Goal: Task Accomplishment & Management: Complete application form

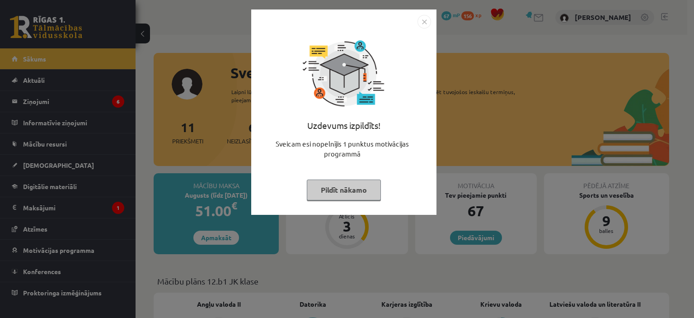
click at [349, 188] on button "Pildīt nākamo" at bounding box center [344, 189] width 74 height 21
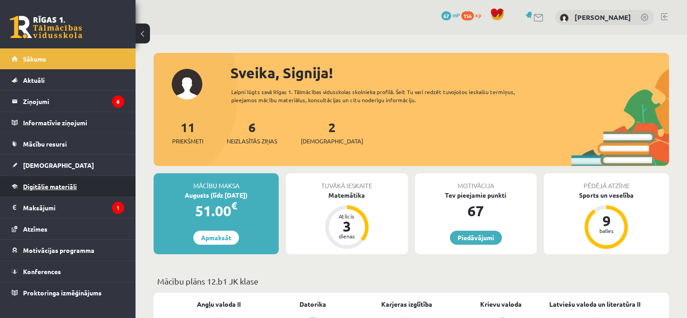
click at [69, 183] on span "Digitālie materiāli" at bounding box center [50, 186] width 54 height 8
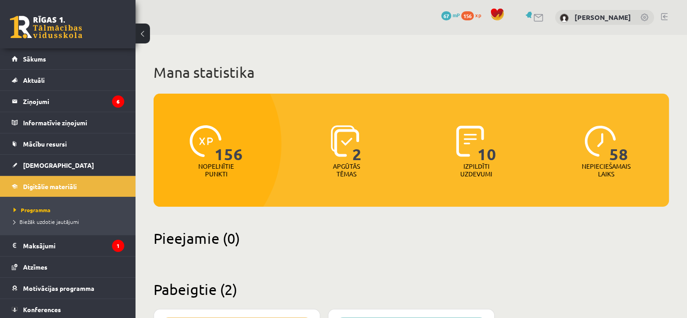
click at [334, 166] on p "Apgūtās tēmas" at bounding box center [346, 169] width 35 height 15
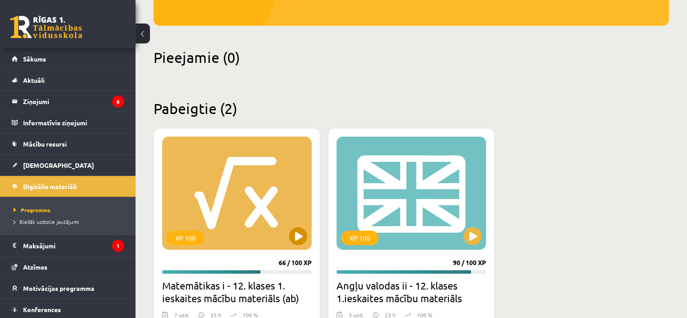
scroll to position [226, 0]
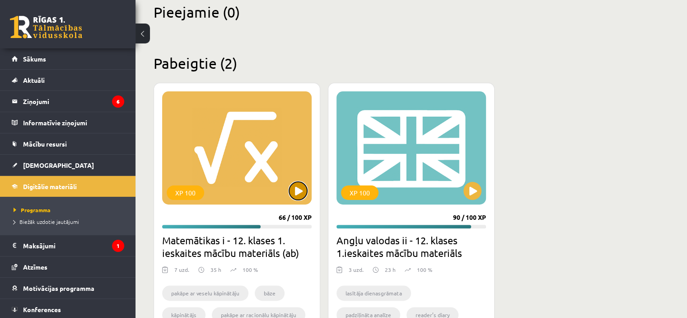
click at [294, 187] on button at bounding box center [298, 191] width 18 height 18
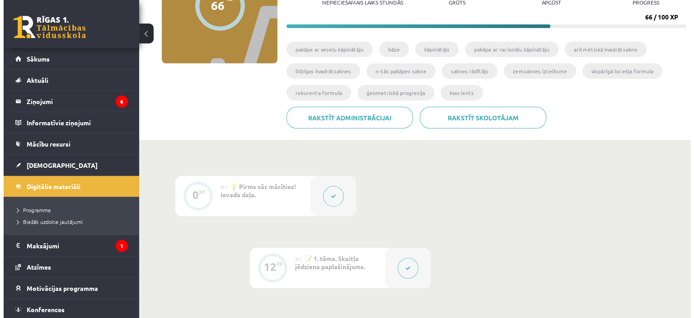
scroll to position [136, 0]
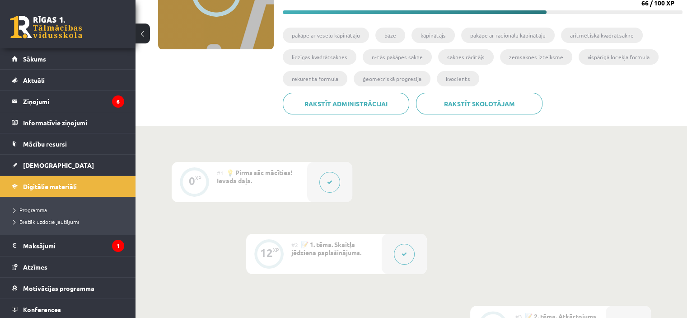
click at [394, 254] on button at bounding box center [404, 254] width 21 height 21
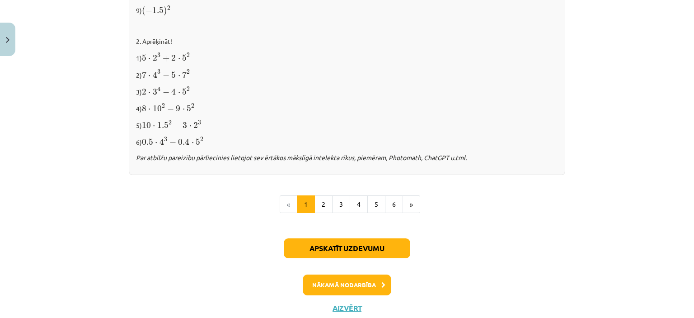
scroll to position [994, 0]
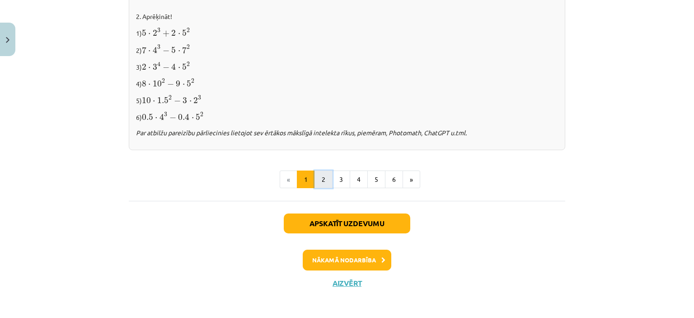
click at [323, 178] on button "2" at bounding box center [324, 179] width 18 height 18
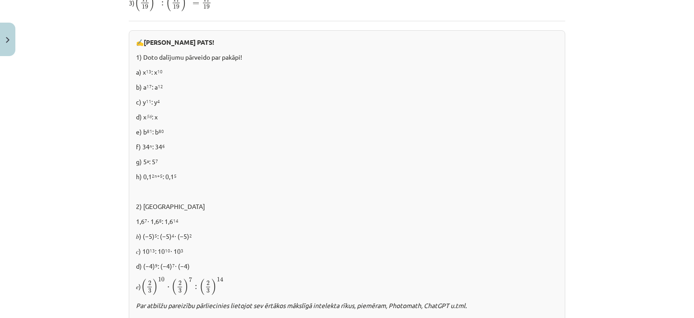
scroll to position [658, 0]
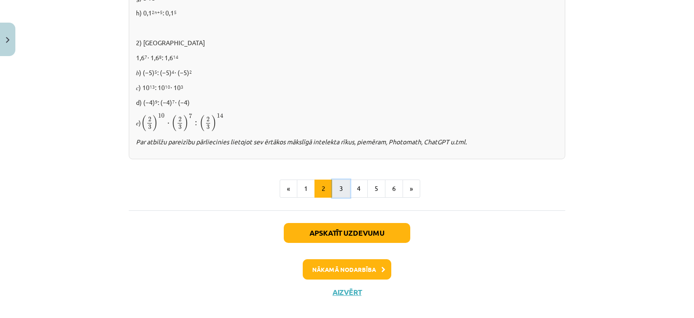
click at [341, 184] on button "3" at bounding box center [341, 188] width 18 height 18
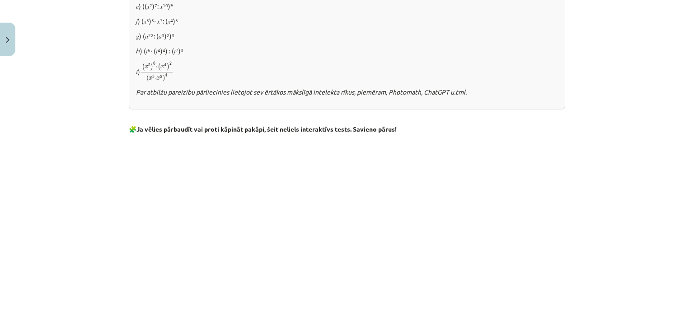
scroll to position [749, 0]
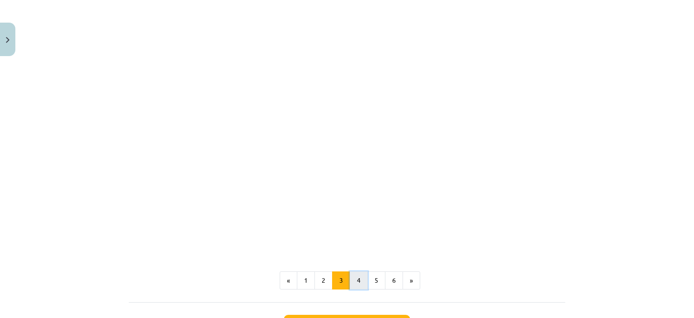
click at [352, 284] on button "4" at bounding box center [359, 280] width 18 height 18
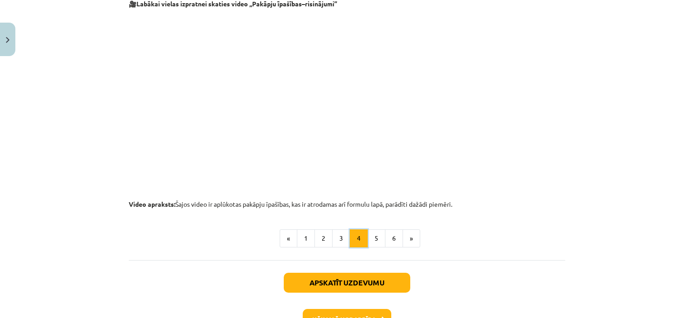
scroll to position [975, 0]
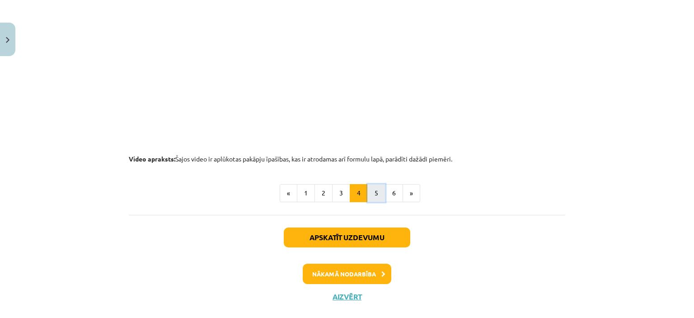
click at [371, 184] on button "5" at bounding box center [376, 193] width 18 height 18
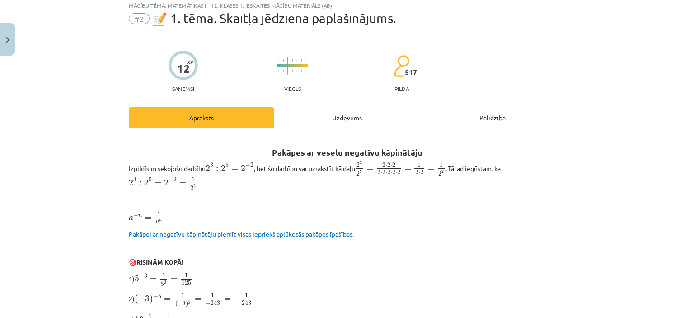
scroll to position [0, 0]
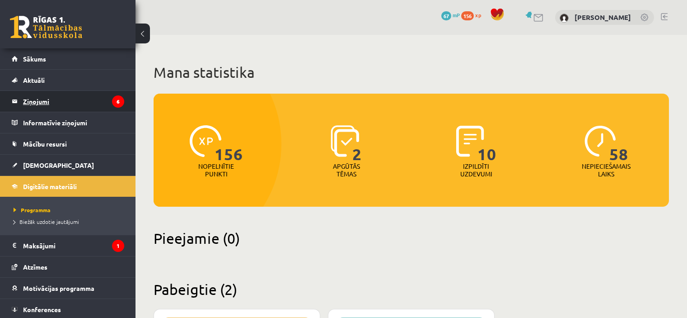
scroll to position [226, 0]
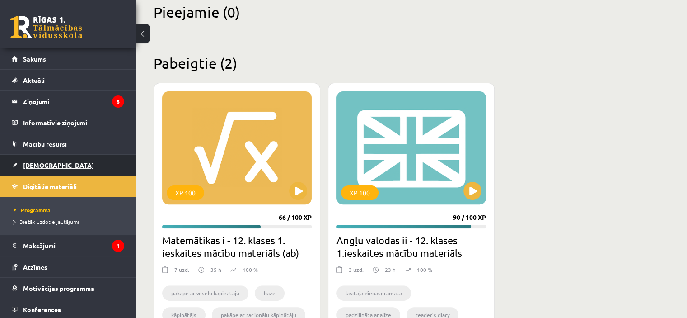
click at [34, 157] on link "[DEMOGRAPHIC_DATA]" at bounding box center [68, 165] width 113 height 21
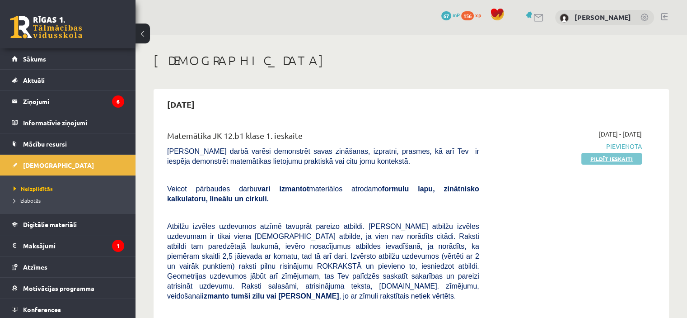
click at [614, 158] on link "Pildīt ieskaiti" at bounding box center [612, 159] width 61 height 12
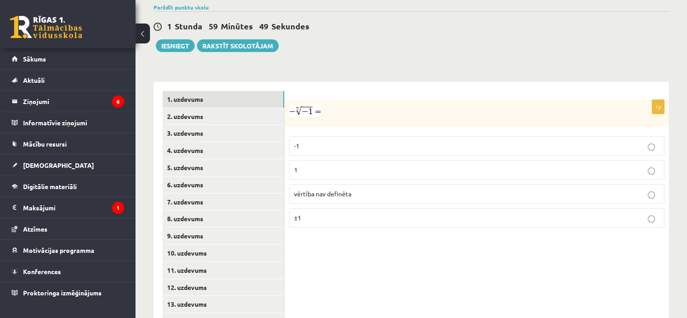
scroll to position [356, 0]
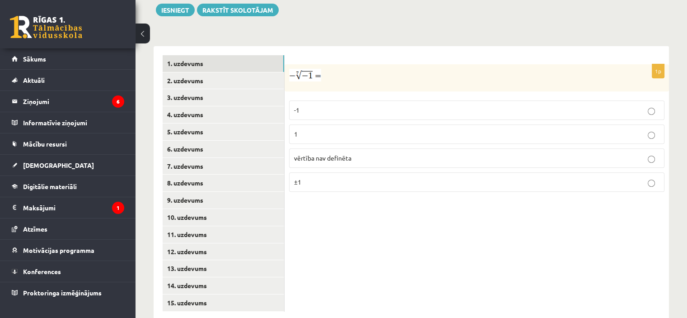
click at [324, 105] on p "-1" at bounding box center [477, 109] width 366 height 9
click at [216, 72] on link "2. uzdevums" at bounding box center [224, 80] width 122 height 17
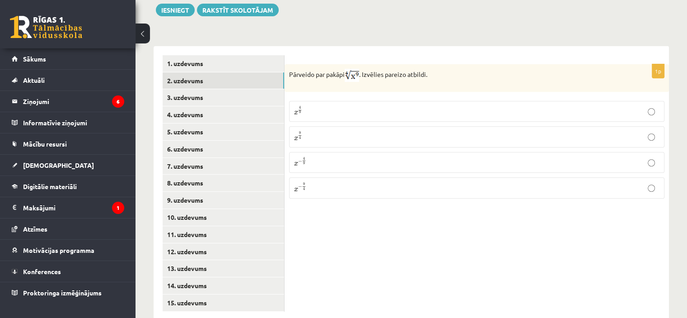
click at [309, 131] on p "x 9 4 x 9 4" at bounding box center [477, 136] width 366 height 11
click at [212, 89] on link "3. uzdevums" at bounding box center [224, 97] width 122 height 17
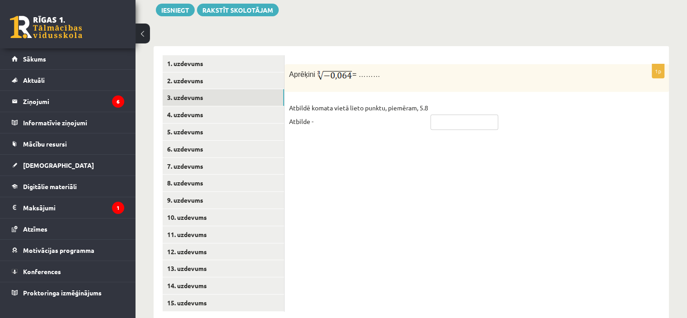
click at [448, 114] on input "text" at bounding box center [465, 121] width 68 height 15
type input "*"
type input "****"
click at [266, 106] on link "4. uzdevums" at bounding box center [224, 114] width 122 height 17
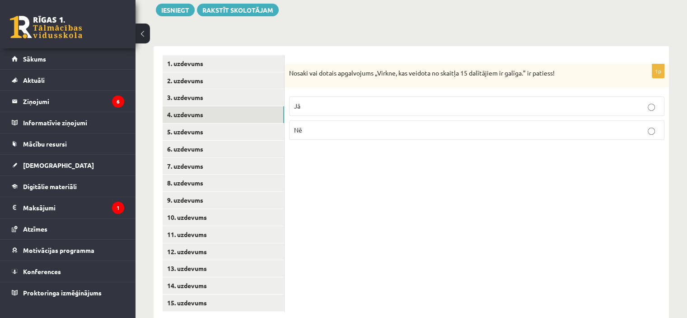
click at [444, 101] on p "Jā" at bounding box center [477, 105] width 366 height 9
click at [244, 123] on link "5. uzdevums" at bounding box center [224, 131] width 122 height 17
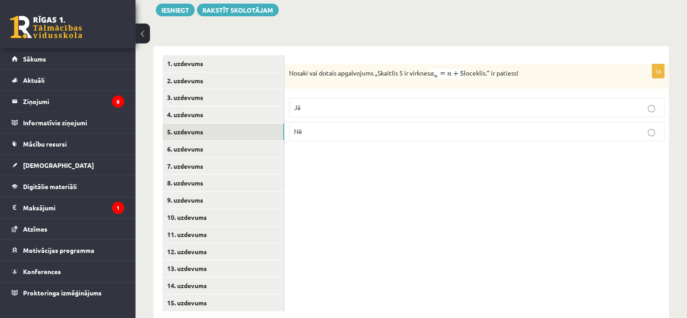
click at [352, 127] on p "Nē" at bounding box center [477, 131] width 366 height 9
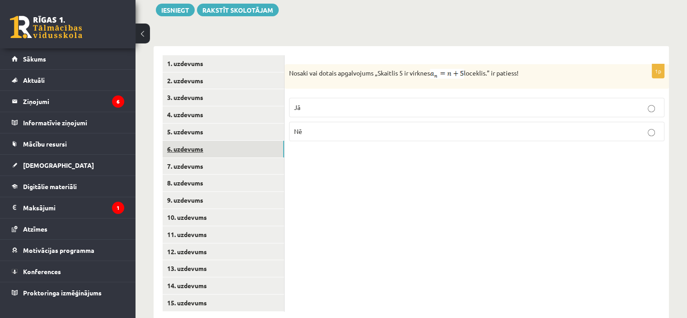
click at [236, 141] on link "6. uzdevums" at bounding box center [224, 149] width 122 height 17
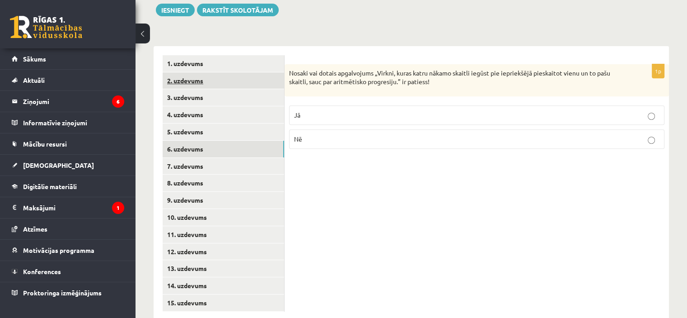
click at [177, 72] on link "2. uzdevums" at bounding box center [224, 80] width 122 height 17
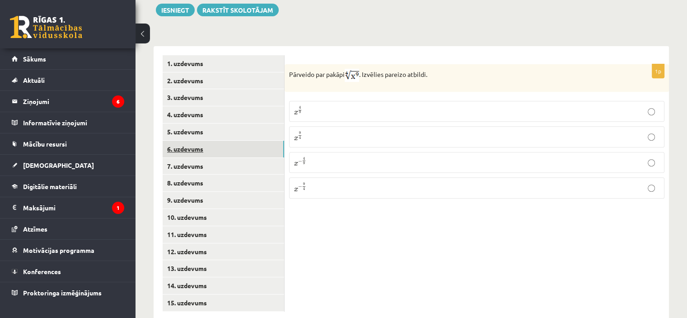
click at [208, 141] on link "6. uzdevums" at bounding box center [224, 149] width 122 height 17
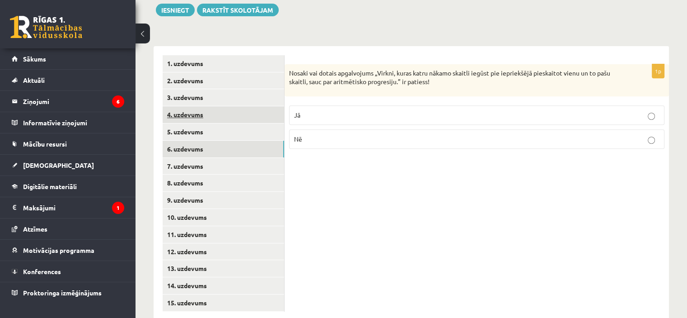
click at [215, 106] on link "4. uzdevums" at bounding box center [224, 114] width 122 height 17
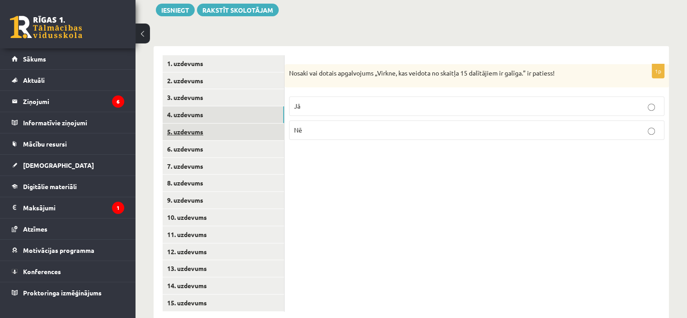
click at [215, 123] on link "5. uzdevums" at bounding box center [224, 131] width 122 height 17
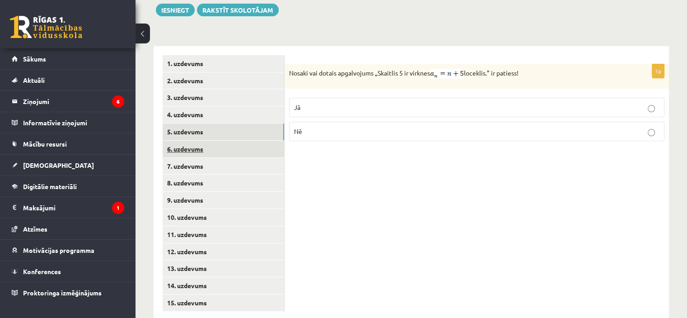
click at [215, 141] on link "6. uzdevums" at bounding box center [224, 149] width 122 height 17
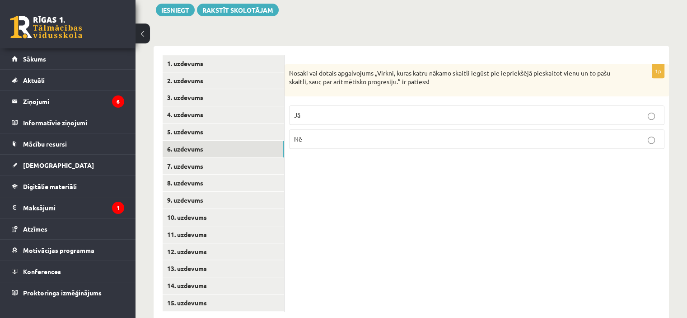
click at [327, 105] on fieldset "Jā Nē" at bounding box center [477, 126] width 376 height 51
click at [327, 110] on p "Jā" at bounding box center [477, 114] width 366 height 9
click at [248, 158] on link "7. uzdevums" at bounding box center [224, 166] width 122 height 17
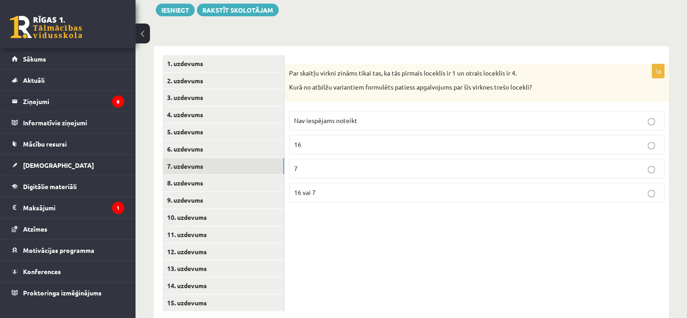
click at [352, 160] on fieldset "Nav iespējams noteikt 16 7 16 vai 7" at bounding box center [477, 155] width 376 height 99
click at [349, 188] on p "16 vai 7" at bounding box center [477, 192] width 366 height 9
click at [236, 174] on link "8. uzdevums" at bounding box center [224, 182] width 122 height 17
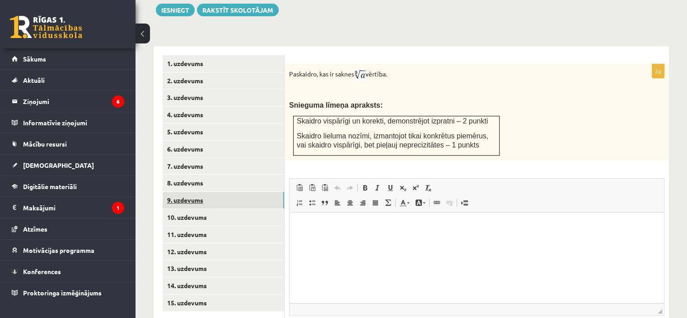
click at [257, 192] on link "9. uzdevums" at bounding box center [224, 200] width 122 height 17
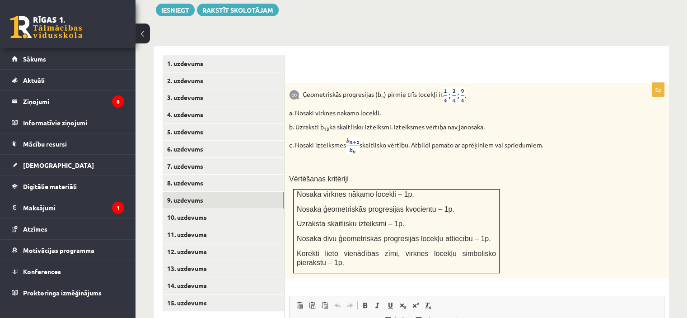
scroll to position [401, 0]
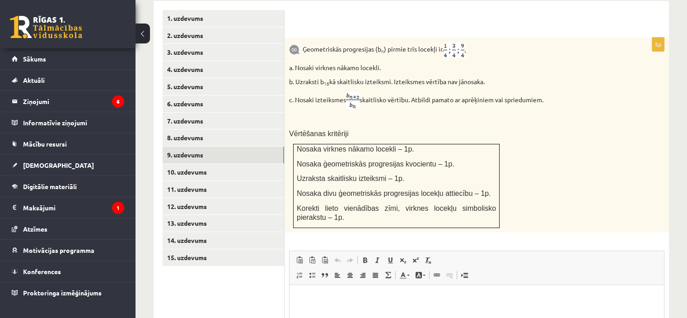
click at [292, 44] on img at bounding box center [294, 49] width 11 height 10
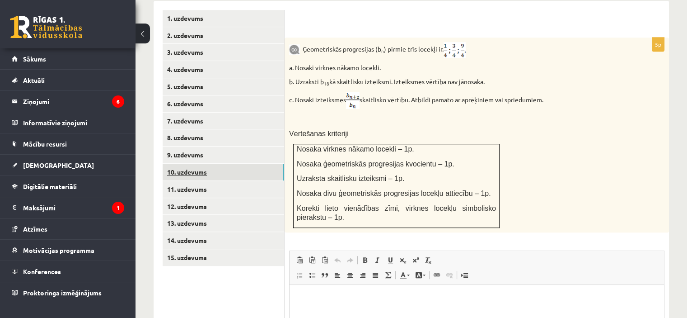
click at [258, 164] on link "10. uzdevums" at bounding box center [224, 172] width 122 height 17
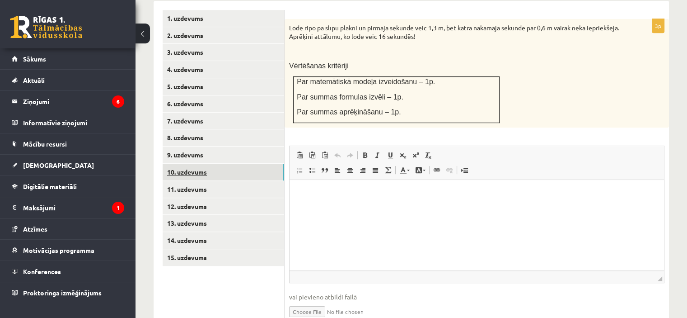
scroll to position [0, 0]
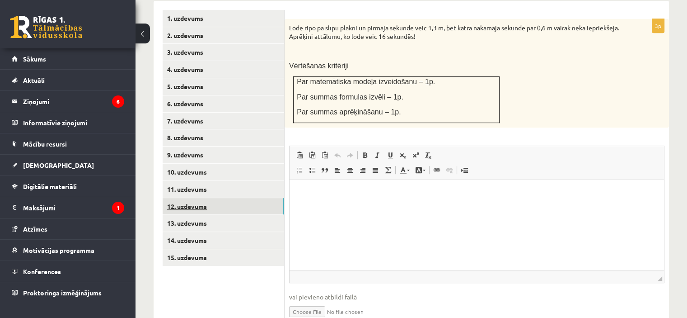
click at [234, 198] on link "12. uzdevums" at bounding box center [224, 206] width 122 height 17
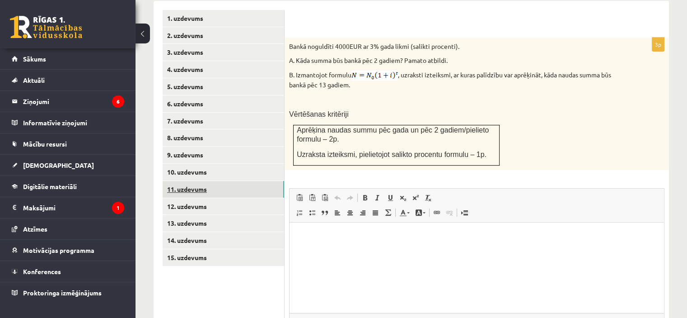
click at [242, 181] on link "11. uzdevums" at bounding box center [224, 189] width 122 height 17
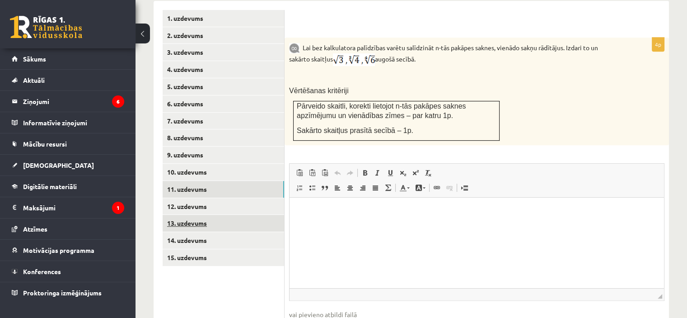
click at [229, 215] on link "13. uzdevums" at bounding box center [224, 223] width 122 height 17
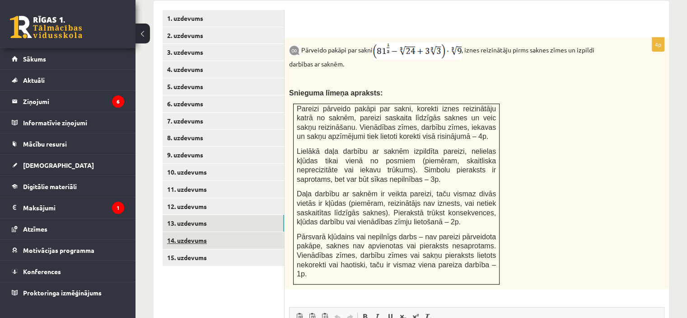
click at [209, 232] on link "14. uzdevums" at bounding box center [224, 240] width 122 height 17
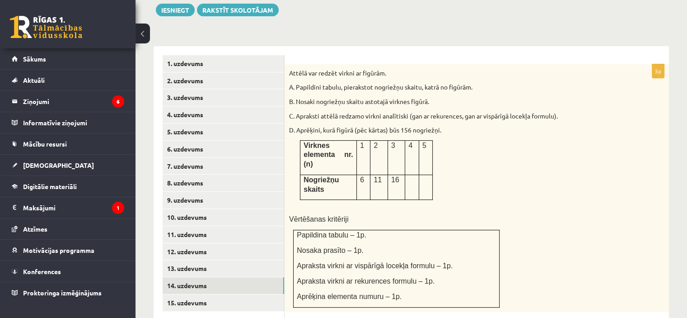
scroll to position [401, 0]
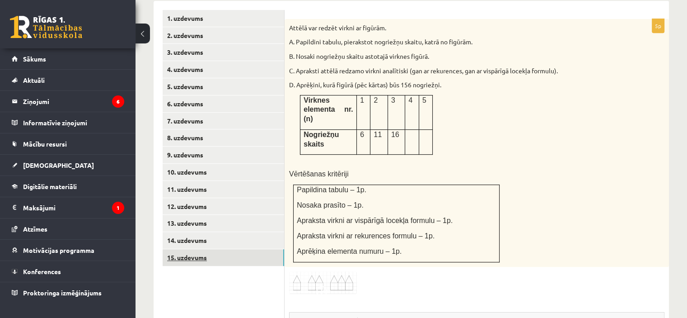
click at [233, 249] on link "15. uzdevums" at bounding box center [224, 257] width 122 height 17
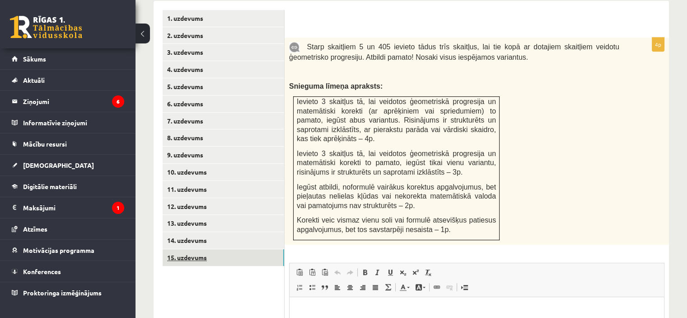
scroll to position [0, 0]
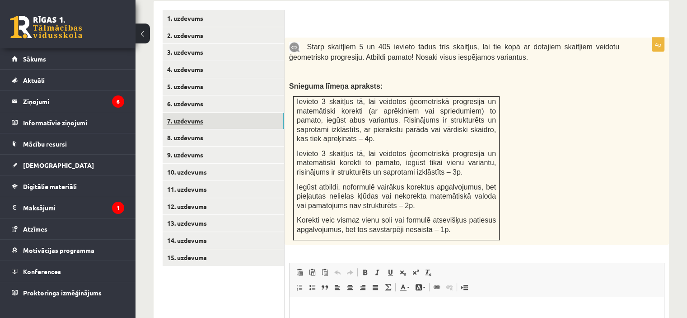
click at [203, 113] on link "7. uzdevums" at bounding box center [224, 121] width 122 height 17
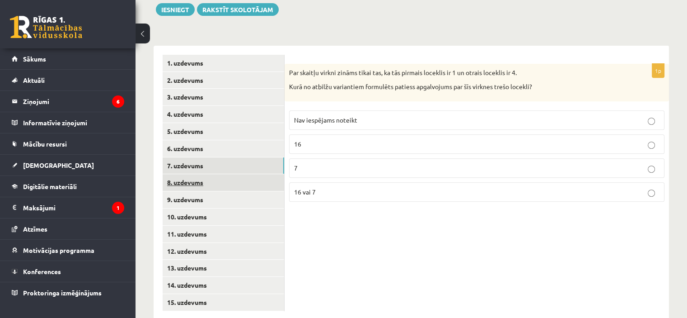
click at [214, 174] on link "8. uzdevums" at bounding box center [224, 182] width 122 height 17
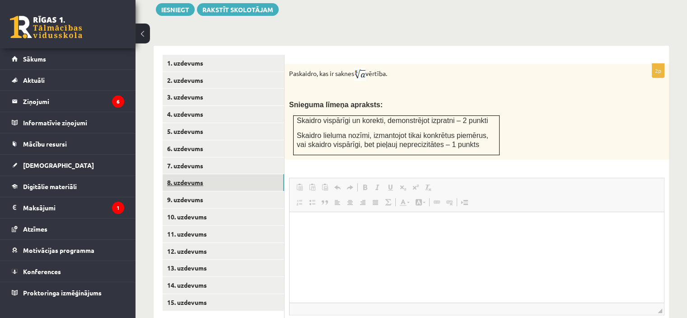
scroll to position [0, 0]
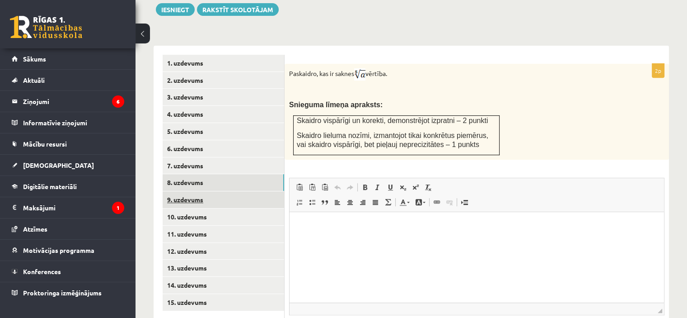
click at [215, 191] on link "9. uzdevums" at bounding box center [224, 199] width 122 height 17
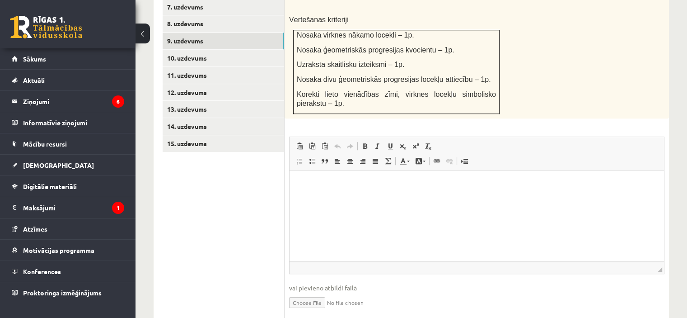
scroll to position [528, 0]
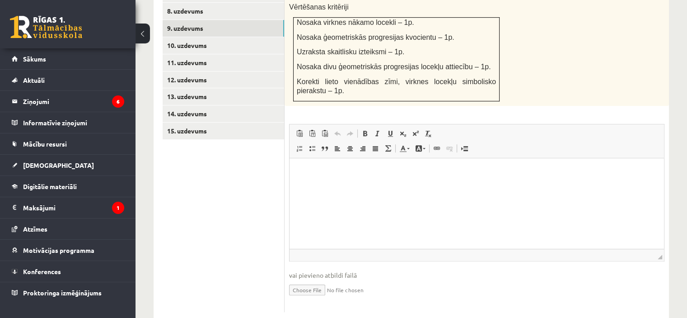
click at [315, 280] on input "file" at bounding box center [477, 289] width 376 height 19
click at [317, 280] on input "file" at bounding box center [477, 289] width 376 height 19
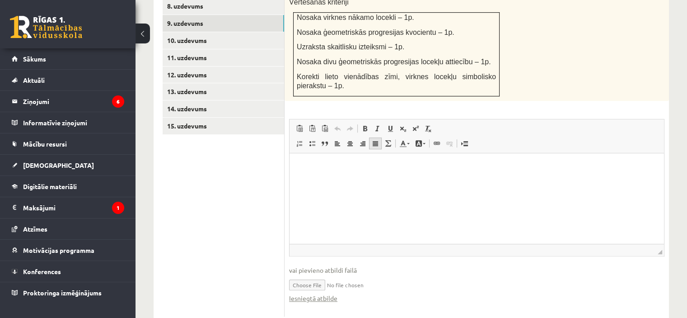
scroll to position [537, 0]
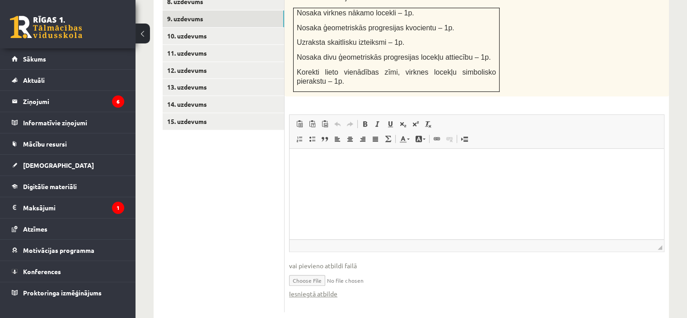
click at [326, 270] on input "file" at bounding box center [477, 279] width 376 height 19
type input "**********"
click at [362, 270] on input "file" at bounding box center [477, 279] width 376 height 19
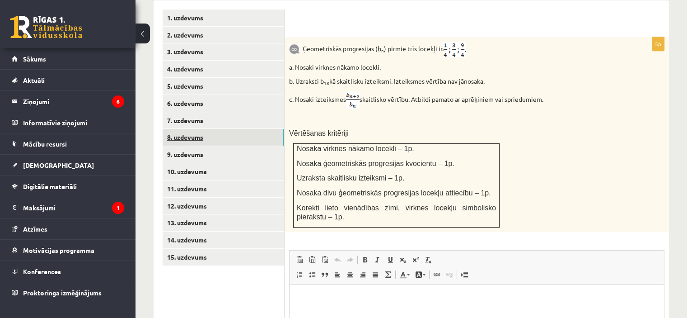
click at [213, 129] on link "8. uzdevums" at bounding box center [224, 137] width 122 height 17
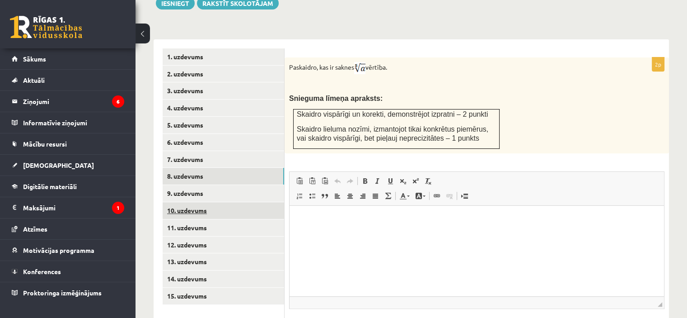
scroll to position [311, 0]
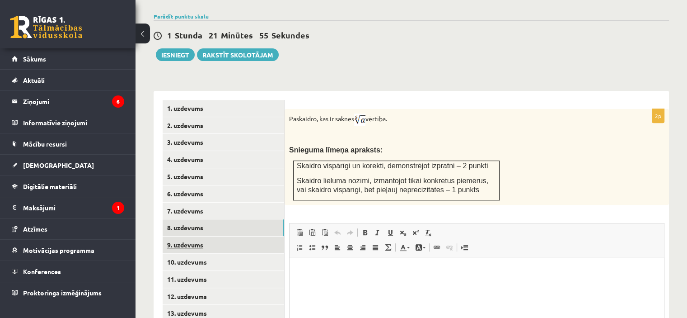
click at [221, 236] on link "9. uzdevums" at bounding box center [224, 244] width 122 height 17
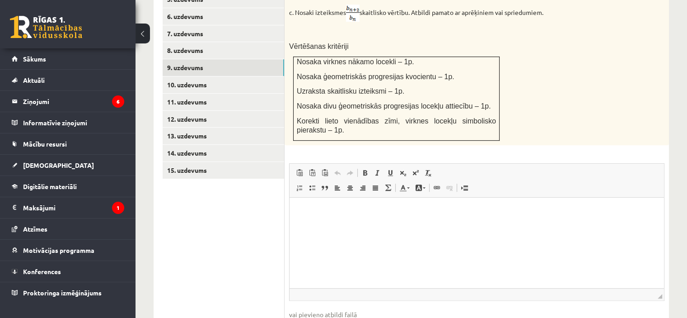
scroll to position [493, 0]
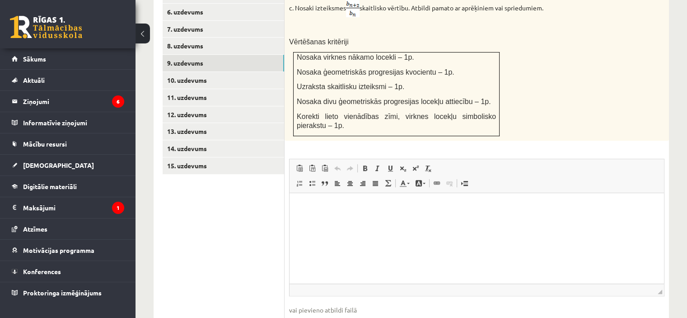
click at [318, 315] on input "file" at bounding box center [477, 324] width 376 height 19
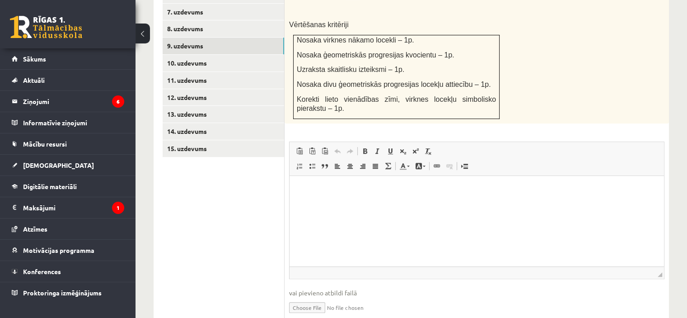
scroll to position [537, 0]
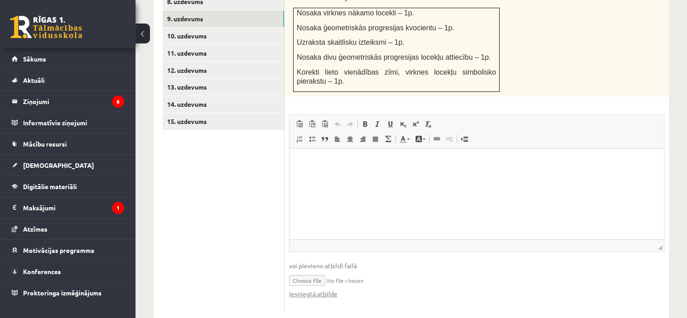
click at [320, 277] on fieldset "Rich Text Editor, wiswyg-editor-user-answer-47024859370380 Redaktora rīkjoslas …" at bounding box center [477, 210] width 376 height 193
click at [321, 289] on link "Iesniegtā atbilde" at bounding box center [313, 293] width 48 height 9
click at [317, 270] on input "file" at bounding box center [477, 279] width 376 height 19
type input "**********"
click at [324, 289] on link "Iesniegtā atbilde" at bounding box center [313, 293] width 48 height 9
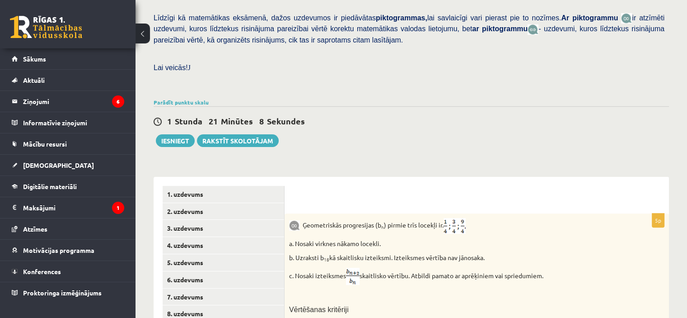
scroll to position [176, 0]
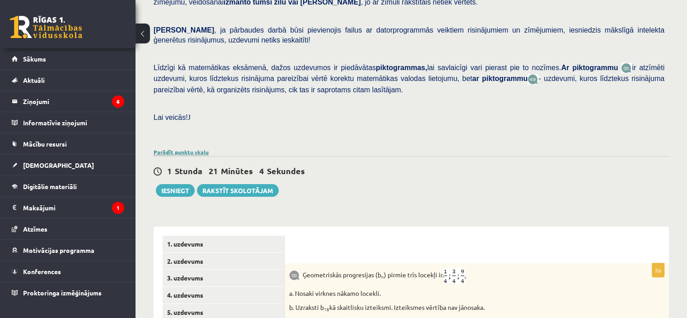
click at [194, 148] on link "Parādīt punktu skalu" at bounding box center [181, 151] width 55 height 7
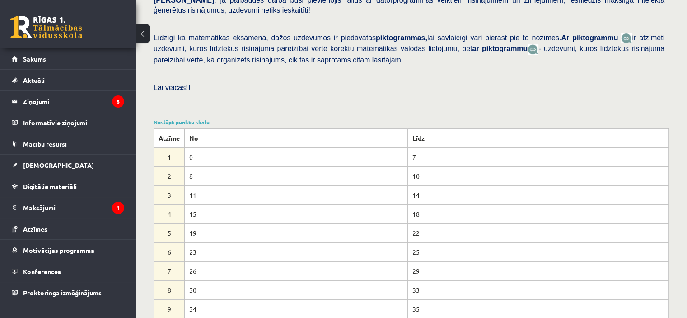
scroll to position [221, 0]
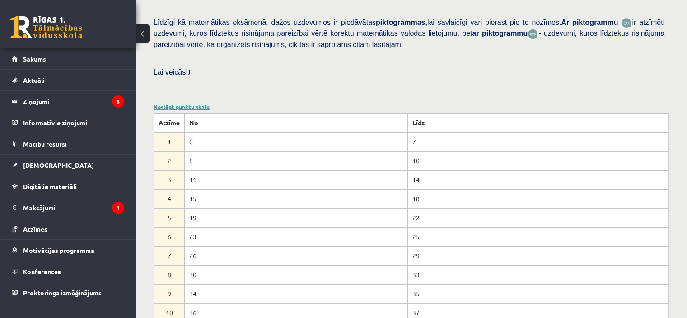
click at [180, 103] on link "Noslēpt punktu skalu" at bounding box center [182, 106] width 56 height 7
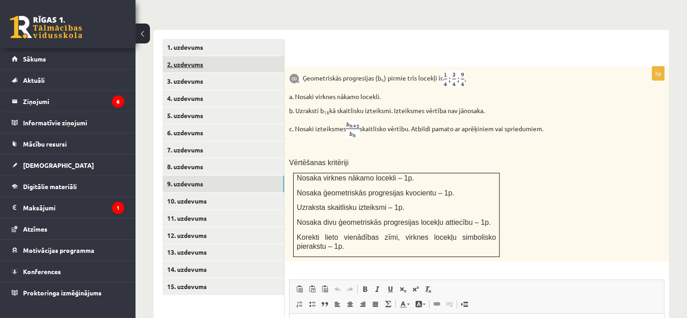
scroll to position [357, 0]
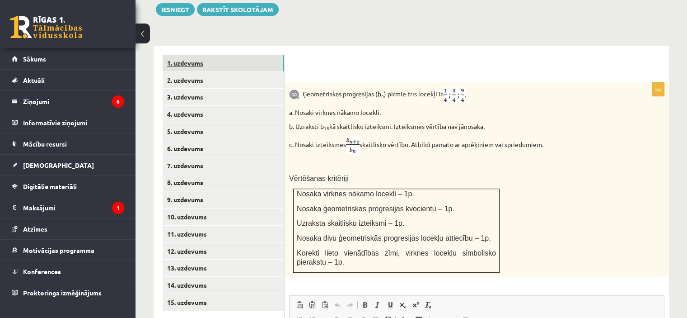
click at [211, 55] on link "1. uzdevums" at bounding box center [224, 63] width 122 height 17
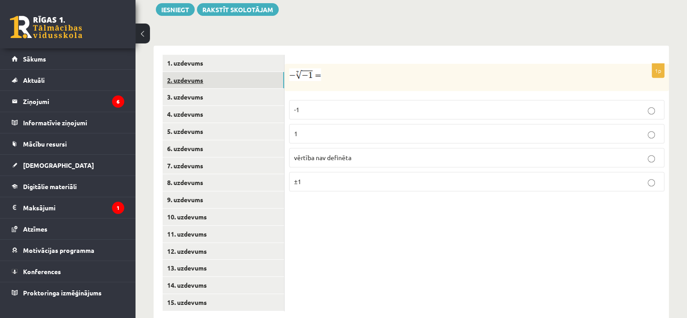
click at [215, 72] on link "2. uzdevums" at bounding box center [224, 80] width 122 height 17
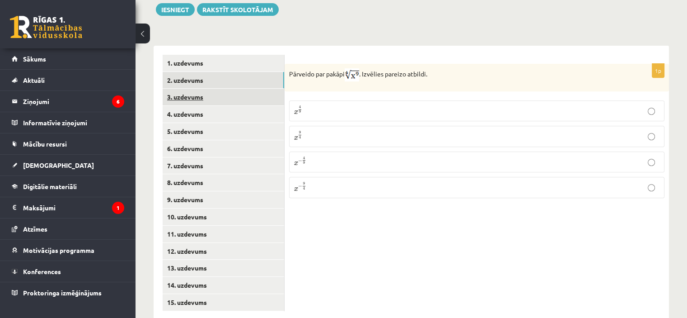
click at [226, 89] on link "3. uzdevums" at bounding box center [224, 97] width 122 height 17
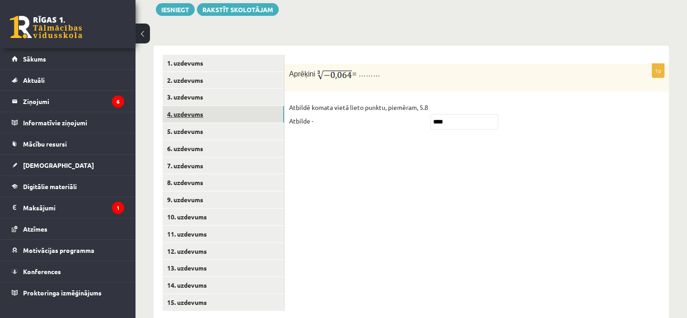
click at [221, 106] on link "4. uzdevums" at bounding box center [224, 114] width 122 height 17
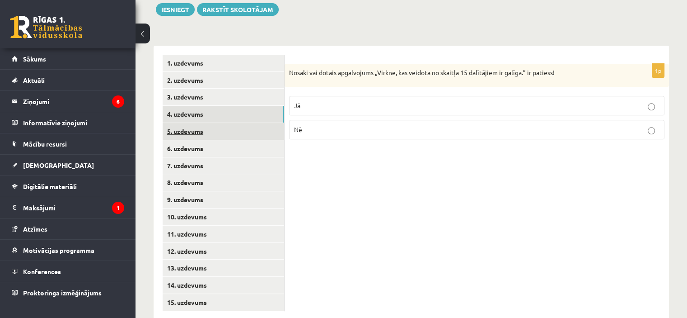
click at [217, 123] on link "5. uzdevums" at bounding box center [224, 131] width 122 height 17
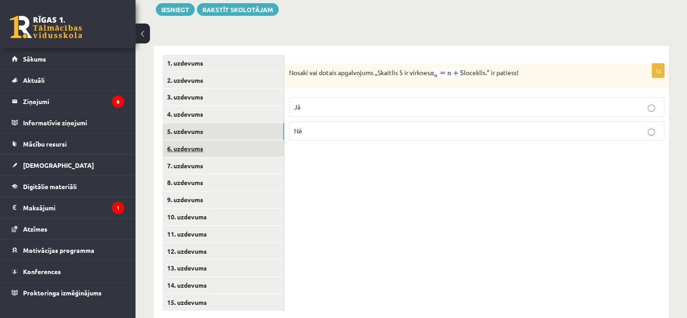
click at [216, 140] on link "6. uzdevums" at bounding box center [224, 148] width 122 height 17
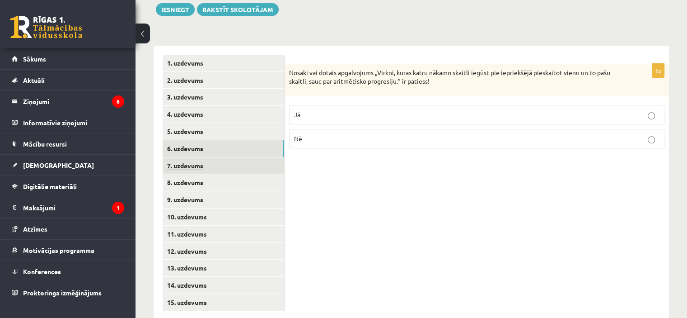
click at [218, 157] on link "7. uzdevums" at bounding box center [224, 165] width 122 height 17
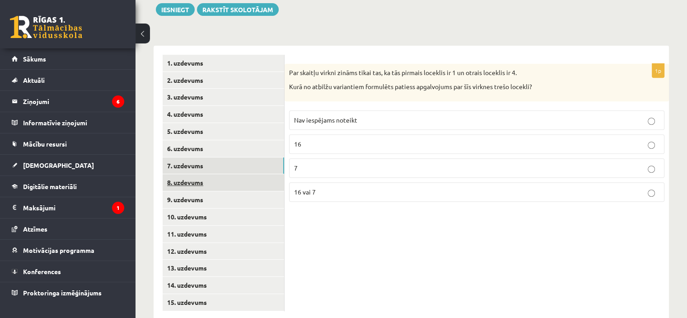
click at [216, 174] on link "8. uzdevums" at bounding box center [224, 182] width 122 height 17
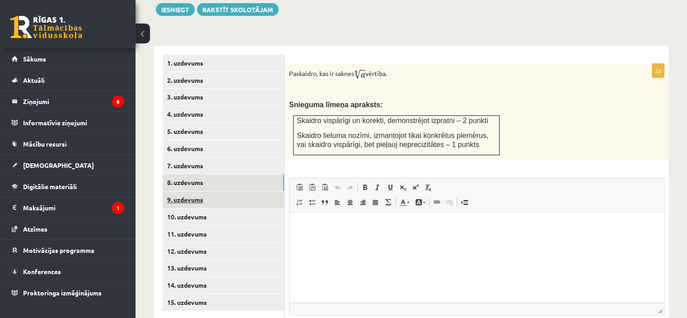
scroll to position [0, 0]
click at [215, 191] on link "9. uzdevums" at bounding box center [224, 199] width 122 height 17
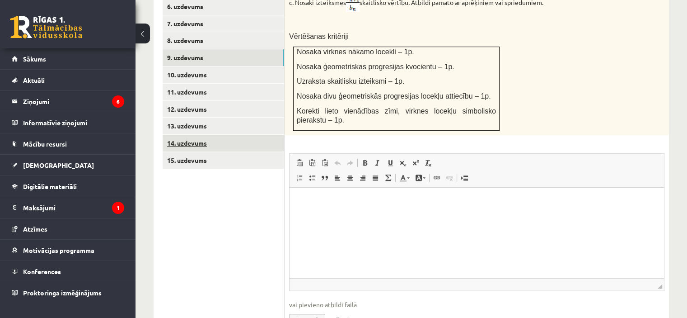
scroll to position [447, 0]
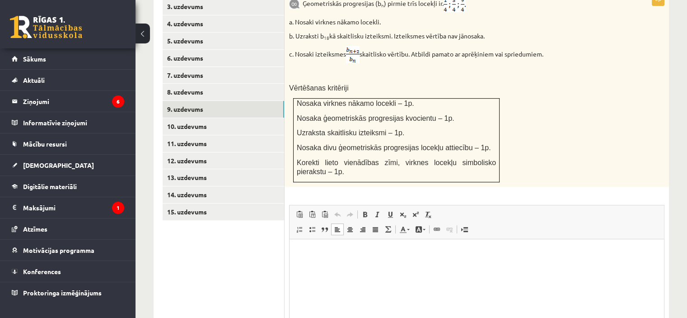
click at [326, 266] on html at bounding box center [477, 253] width 375 height 28
click at [370, 99] on td "Nosaka virknes nākamo locekli – 1p. Nosaka ģeometriskās progresijas kvocientu –…" at bounding box center [397, 141] width 206 height 84
click at [232, 118] on link "10. uzdevums" at bounding box center [224, 126] width 122 height 17
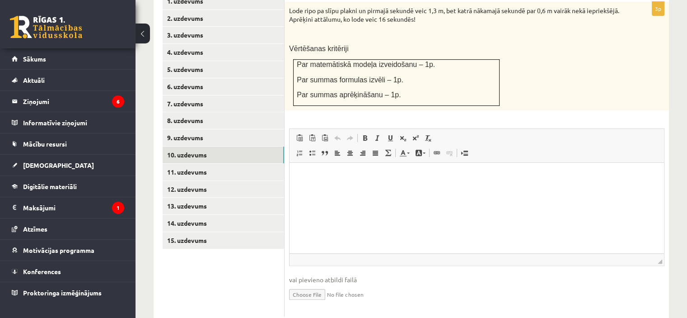
scroll to position [423, 0]
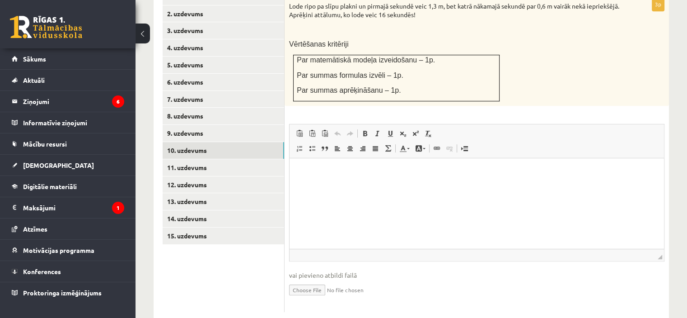
click at [322, 280] on input "file" at bounding box center [477, 289] width 376 height 19
type input "**********"
click at [384, 186] on html at bounding box center [477, 172] width 375 height 28
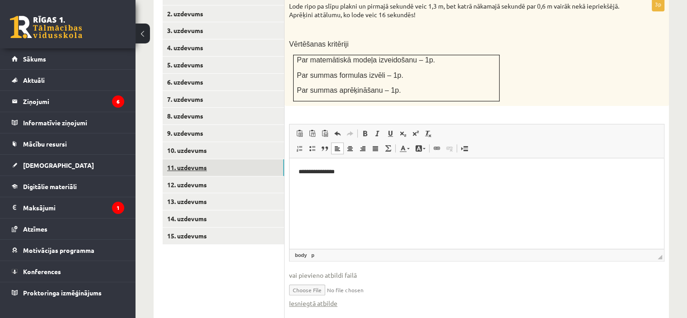
click at [230, 159] on link "11. uzdevums" at bounding box center [224, 167] width 122 height 17
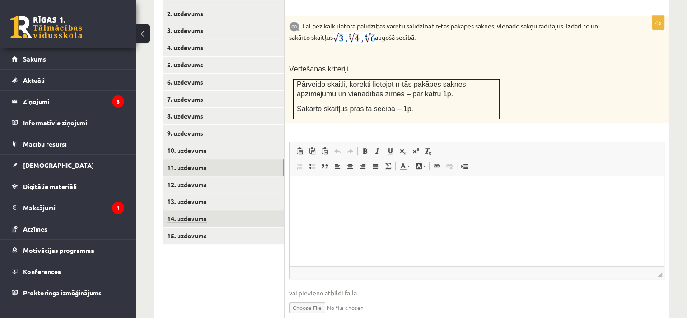
scroll to position [0, 0]
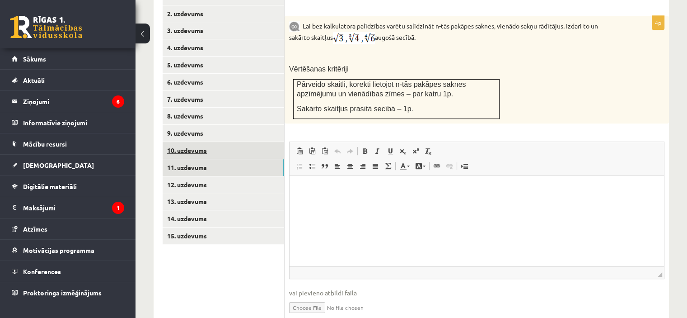
click at [238, 142] on link "10. uzdevums" at bounding box center [224, 150] width 122 height 17
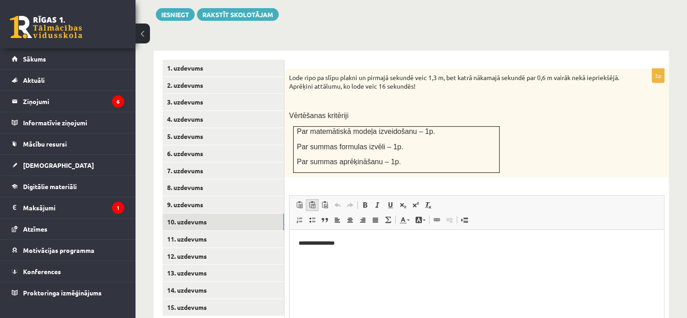
scroll to position [357, 0]
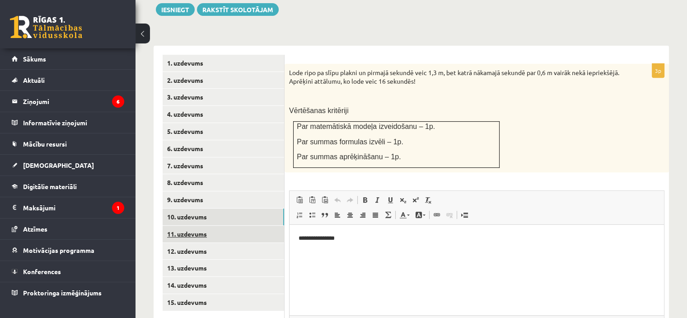
click at [199, 225] on link "11. uzdevums" at bounding box center [224, 233] width 122 height 17
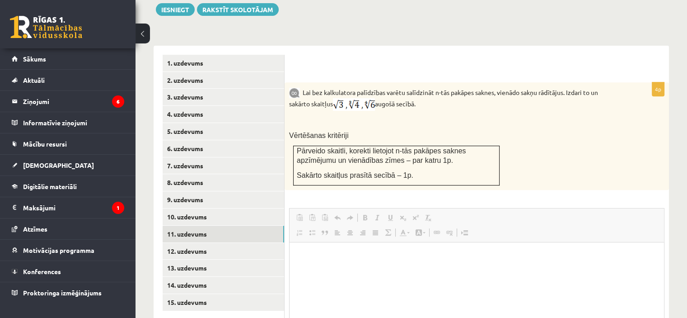
scroll to position [0, 0]
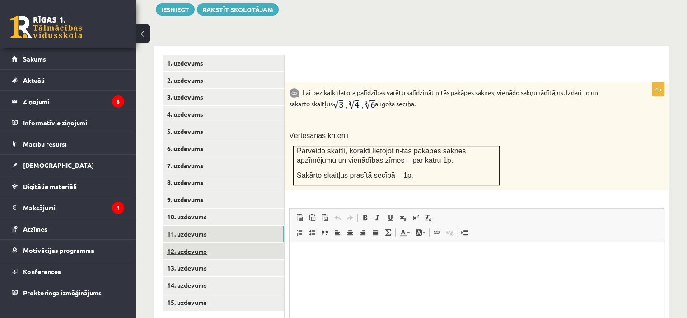
click at [213, 243] on link "12. uzdevums" at bounding box center [224, 251] width 122 height 17
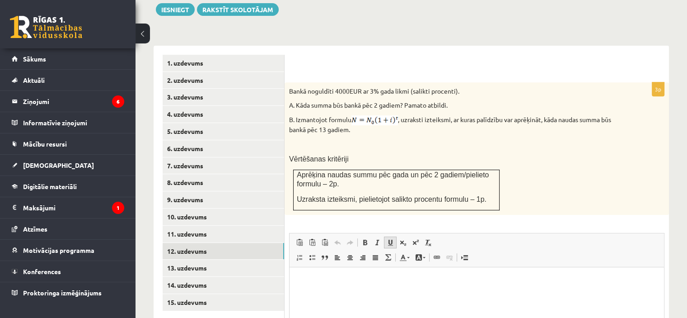
scroll to position [465, 0]
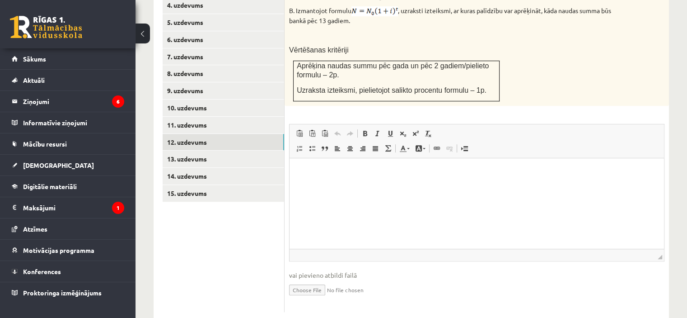
click at [308, 280] on input "file" at bounding box center [477, 289] width 376 height 19
type input "**********"
click at [384, 186] on html at bounding box center [477, 172] width 375 height 28
click at [214, 231] on ul "1. uzdevums 2. uzdevums 3. uzdevums 4. uzdevums 5. uzdevums 6. uzdevums 7. uzde…" at bounding box center [224, 134] width 122 height 376
click at [227, 150] on link "13. uzdevums" at bounding box center [224, 158] width 122 height 17
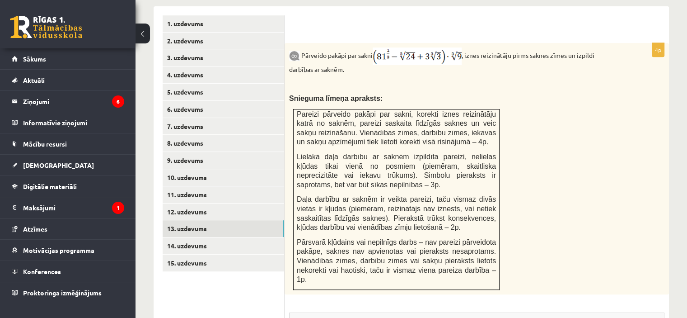
scroll to position [375, 0]
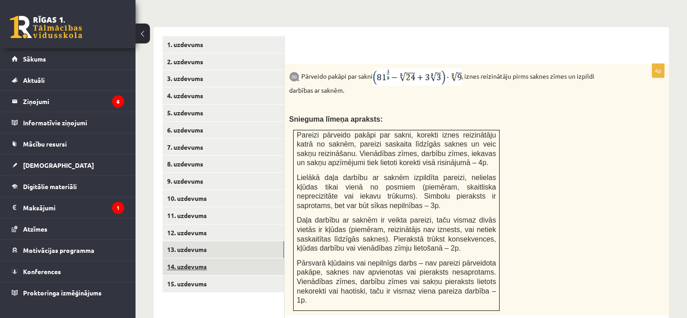
click at [223, 258] on link "14. uzdevums" at bounding box center [224, 266] width 122 height 17
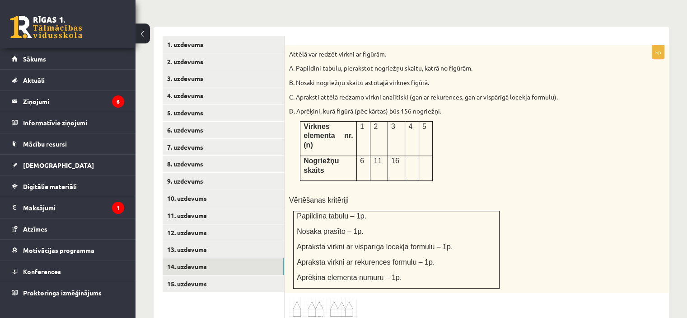
click at [333, 297] on img at bounding box center [323, 308] width 68 height 23
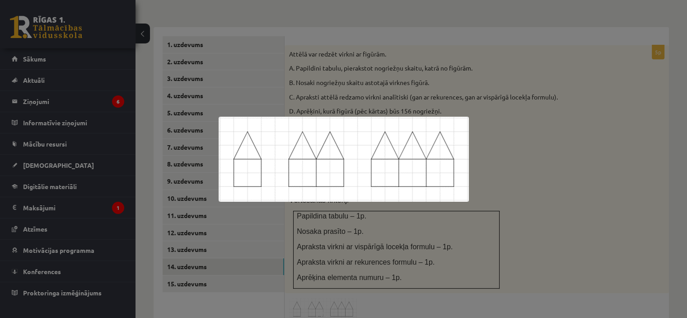
click at [395, 163] on img at bounding box center [344, 159] width 250 height 85
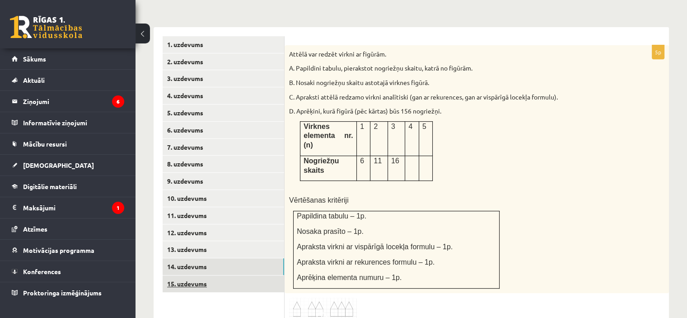
click at [233, 275] on link "15. uzdevums" at bounding box center [224, 283] width 122 height 17
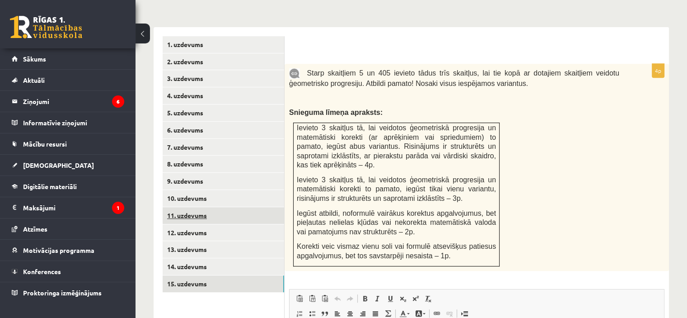
scroll to position [0, 0]
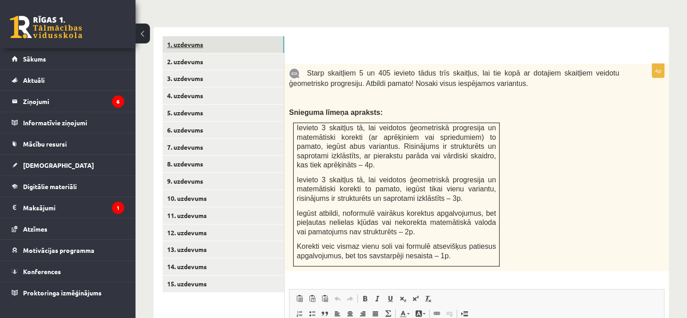
click at [219, 36] on link "1. uzdevums" at bounding box center [224, 44] width 122 height 17
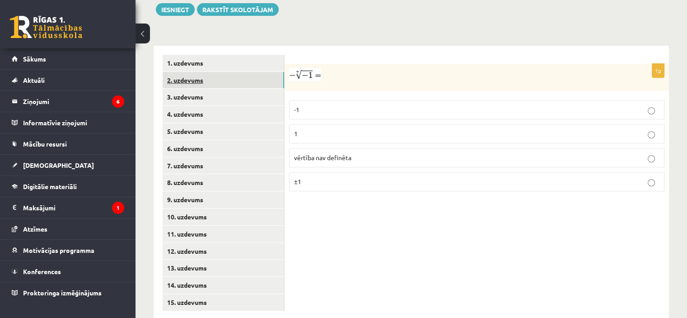
click at [224, 72] on link "2. uzdevums" at bounding box center [224, 80] width 122 height 17
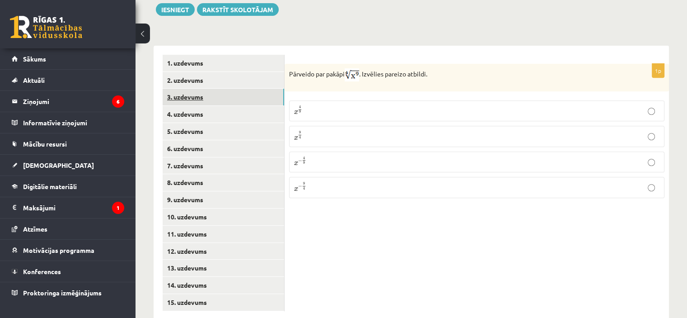
click at [234, 89] on link "3. uzdevums" at bounding box center [224, 97] width 122 height 17
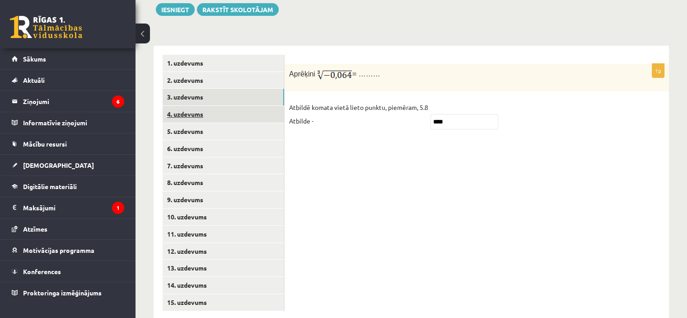
click at [230, 106] on link "4. uzdevums" at bounding box center [224, 114] width 122 height 17
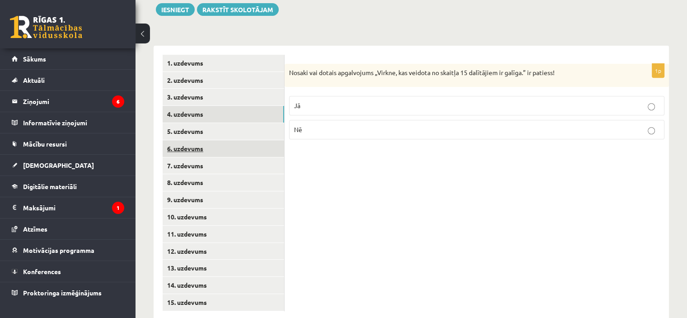
click at [231, 140] on link "6. uzdevums" at bounding box center [224, 148] width 122 height 17
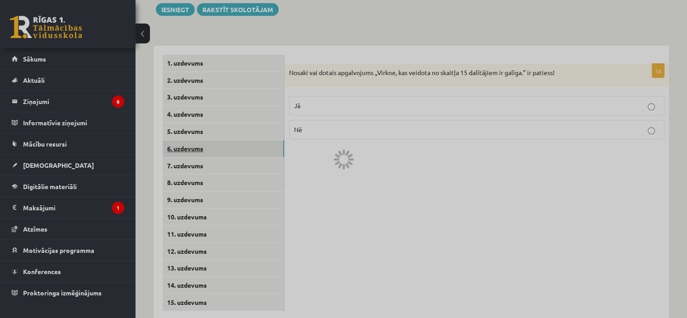
click at [231, 121] on div at bounding box center [343, 159] width 687 height 318
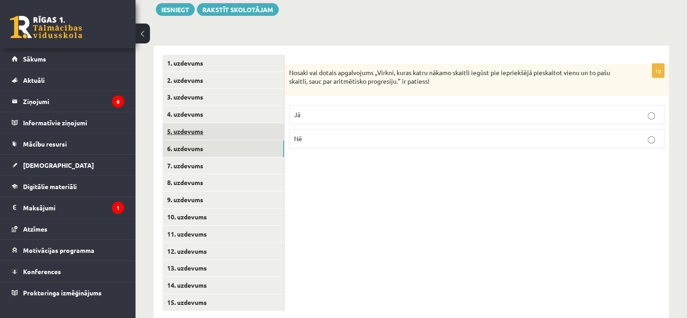
click at [235, 123] on link "5. uzdevums" at bounding box center [224, 131] width 122 height 17
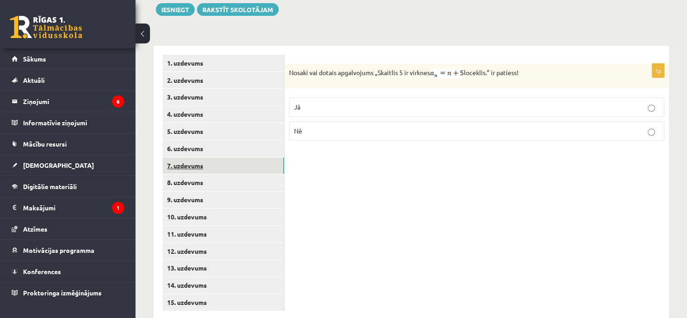
click at [233, 157] on link "7. uzdevums" at bounding box center [224, 165] width 122 height 17
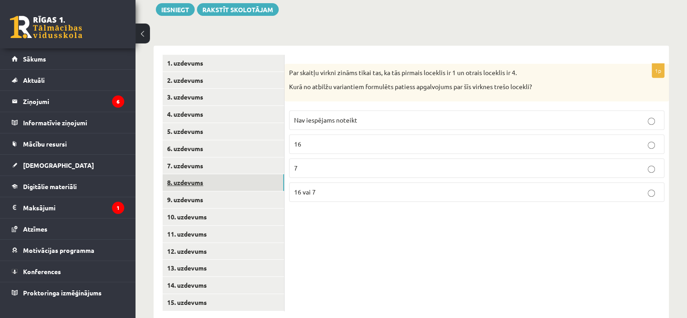
click at [238, 174] on link "8. uzdevums" at bounding box center [224, 182] width 122 height 17
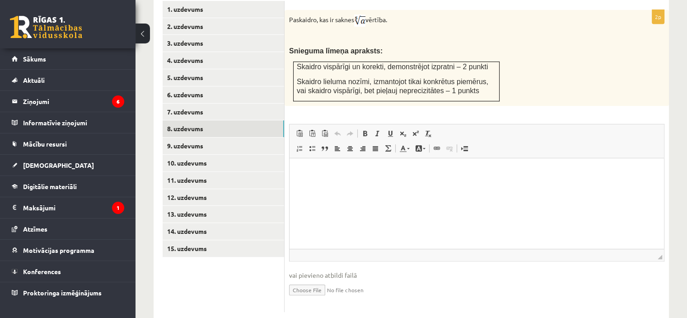
scroll to position [365, 0]
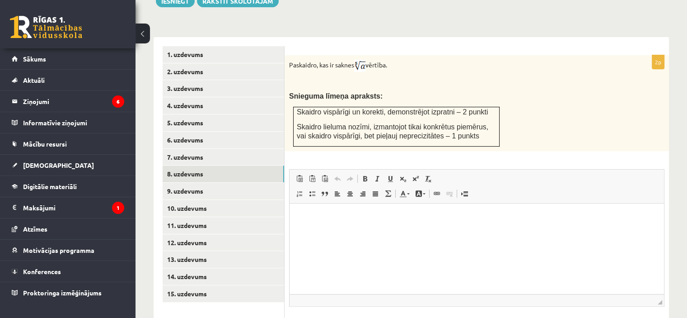
click at [454, 230] on html at bounding box center [477, 217] width 375 height 28
type input "**********"
click at [217, 183] on link "9. uzdevums" at bounding box center [224, 191] width 122 height 17
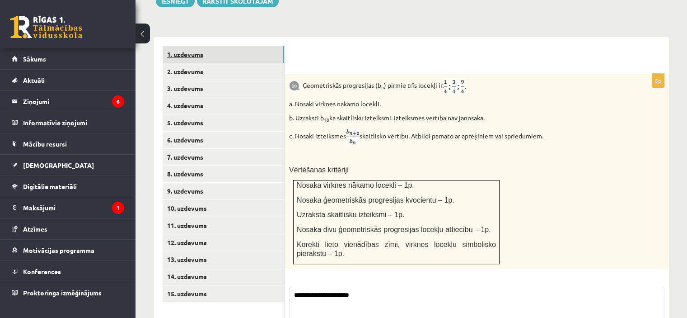
click at [213, 46] on link "1. uzdevums" at bounding box center [224, 54] width 122 height 17
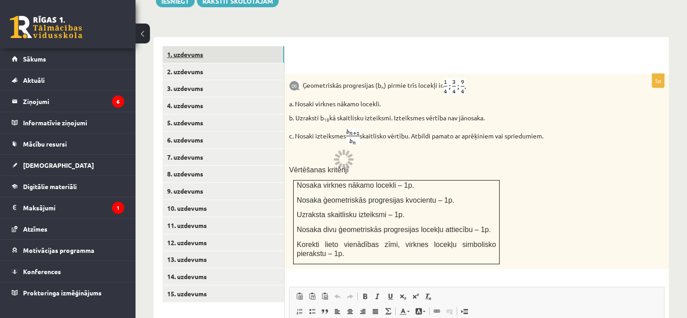
scroll to position [357, 0]
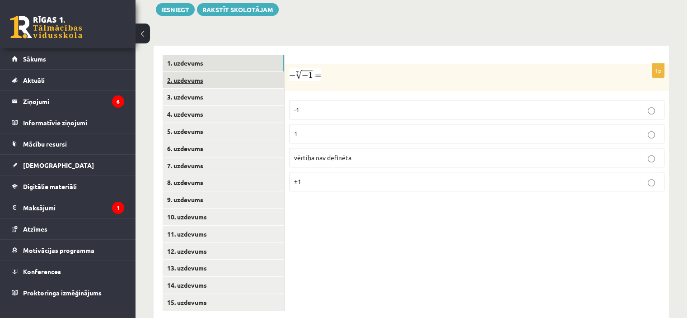
click at [215, 72] on link "2. uzdevums" at bounding box center [224, 80] width 122 height 17
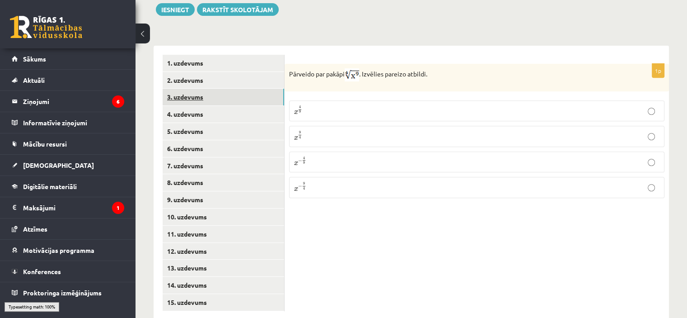
click at [220, 89] on link "3. uzdevums" at bounding box center [224, 97] width 122 height 17
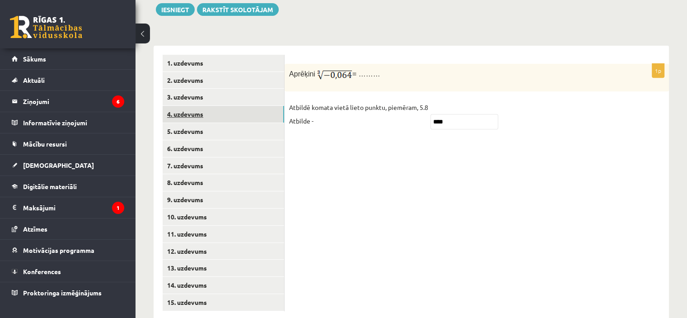
click at [219, 106] on link "4. uzdevums" at bounding box center [224, 114] width 122 height 17
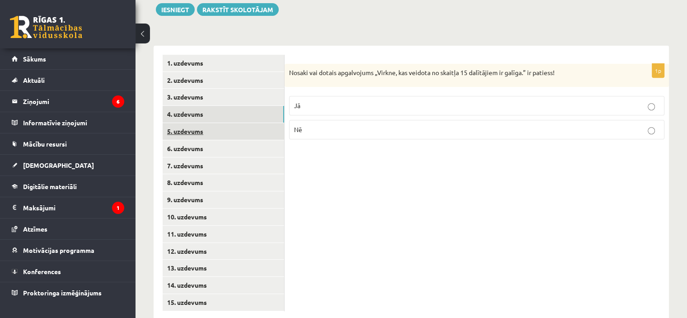
click at [217, 123] on link "5. uzdevums" at bounding box center [224, 131] width 122 height 17
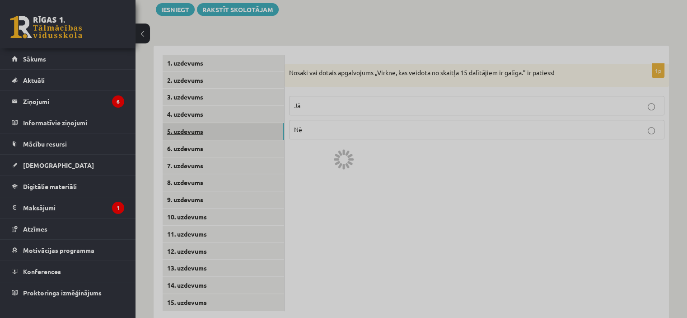
click at [217, 113] on div at bounding box center [343, 159] width 687 height 318
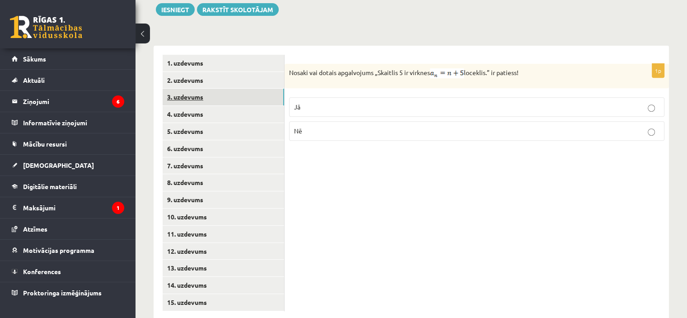
click at [216, 89] on link "3. uzdevums" at bounding box center [224, 97] width 122 height 17
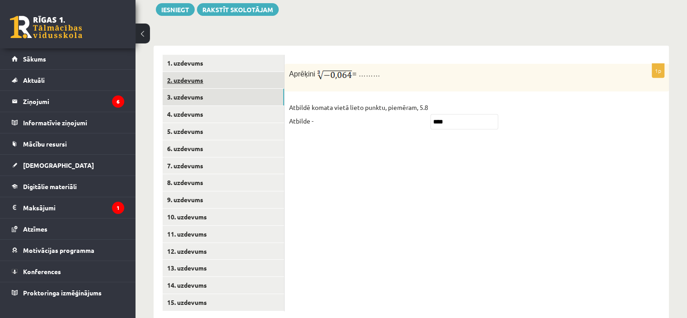
click at [219, 72] on link "2. uzdevums" at bounding box center [224, 80] width 122 height 17
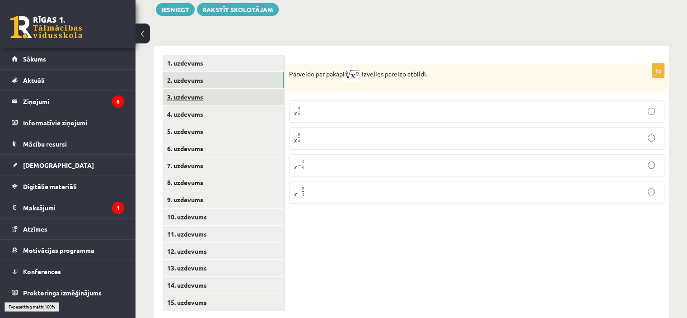
click at [217, 89] on link "3. uzdevums" at bounding box center [224, 97] width 122 height 17
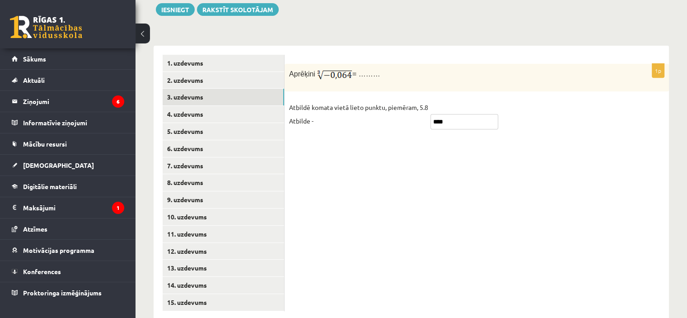
drag, startPoint x: 458, startPoint y: 99, endPoint x: 392, endPoint y: 100, distance: 66.0
click at [392, 100] on fieldset "Atbildē komata vietā lieto punktu, piemēram, 5.8 Atbilde - ****" at bounding box center [477, 116] width 376 height 33
click at [455, 110] on fieldset "Atbildē komata vietā lieto punktu, piemēram, 5.8 Atbilde -" at bounding box center [477, 116] width 376 height 33
click at [472, 114] on input "text" at bounding box center [465, 121] width 68 height 15
type input "****"
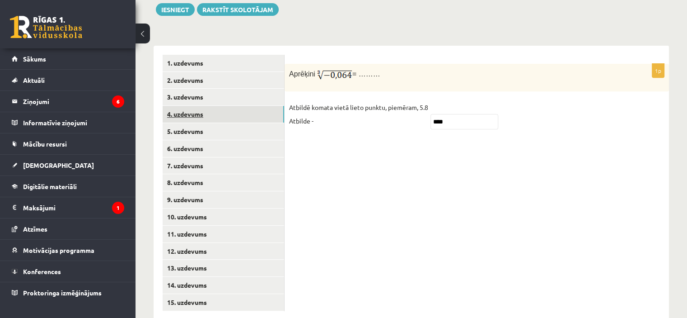
click at [207, 106] on link "4. uzdevums" at bounding box center [224, 114] width 122 height 17
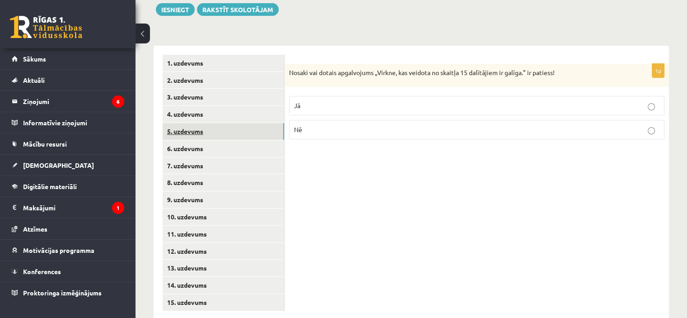
click at [220, 123] on link "5. uzdevums" at bounding box center [224, 131] width 122 height 17
click at [220, 140] on link "6. uzdevums" at bounding box center [224, 148] width 122 height 17
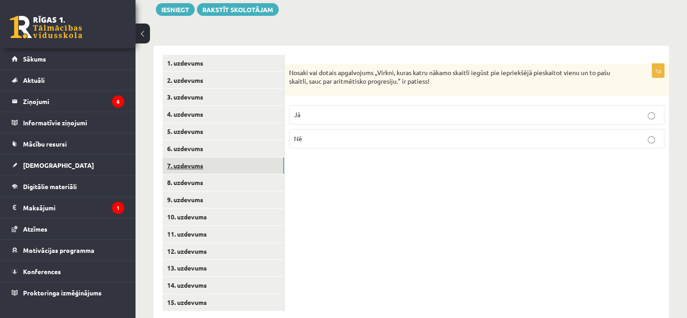
click at [230, 157] on link "7. uzdevums" at bounding box center [224, 165] width 122 height 17
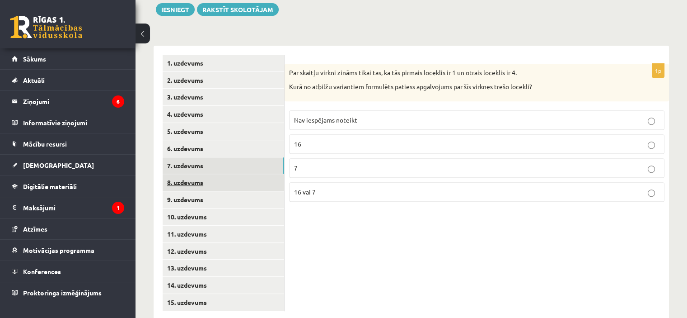
click at [231, 174] on link "8. uzdevums" at bounding box center [224, 182] width 122 height 17
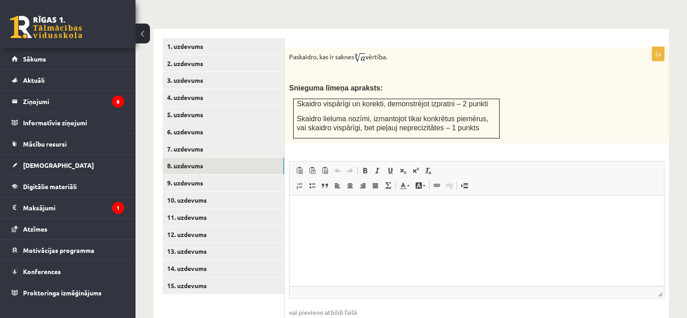
scroll to position [402, 0]
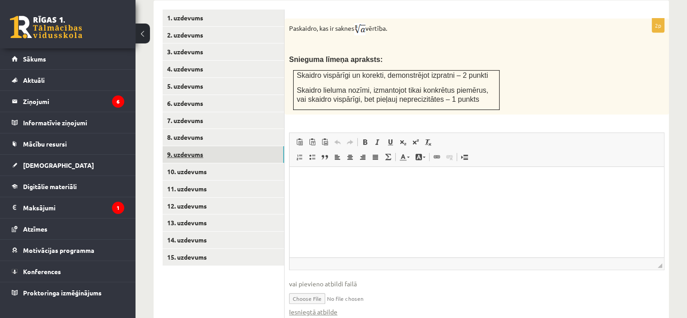
click at [231, 146] on link "9. uzdevums" at bounding box center [224, 154] width 122 height 17
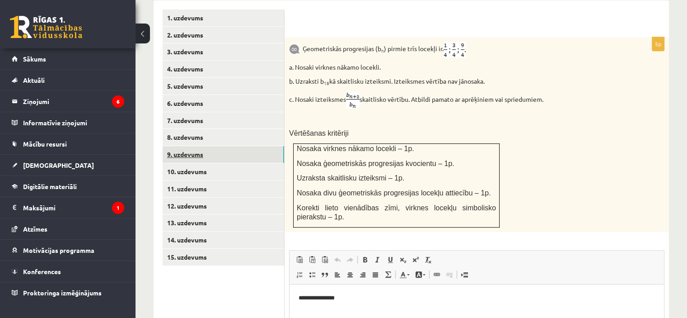
scroll to position [0, 0]
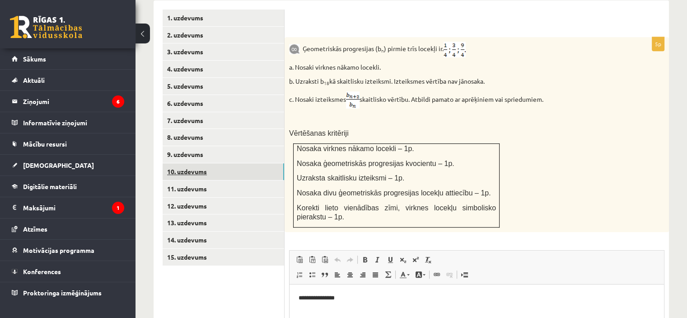
click at [225, 163] on link "10. uzdevums" at bounding box center [224, 171] width 122 height 17
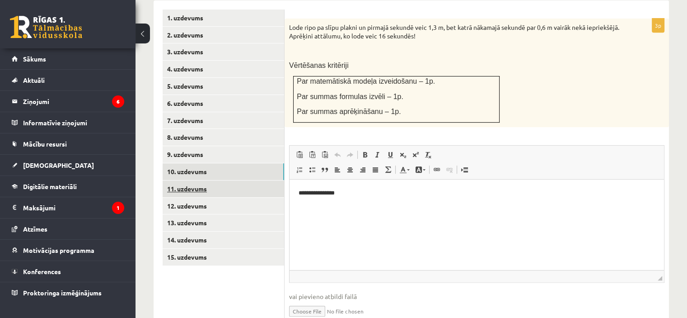
click at [221, 180] on link "11. uzdevums" at bounding box center [224, 188] width 122 height 17
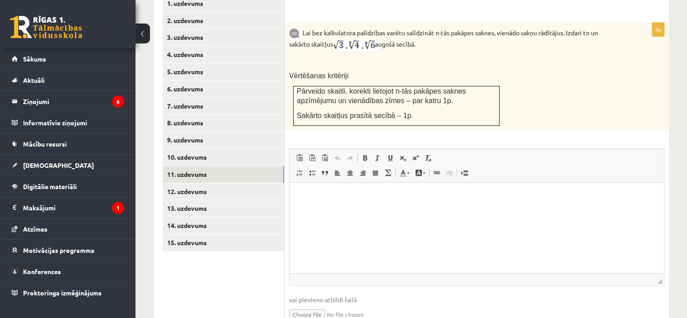
scroll to position [395, 0]
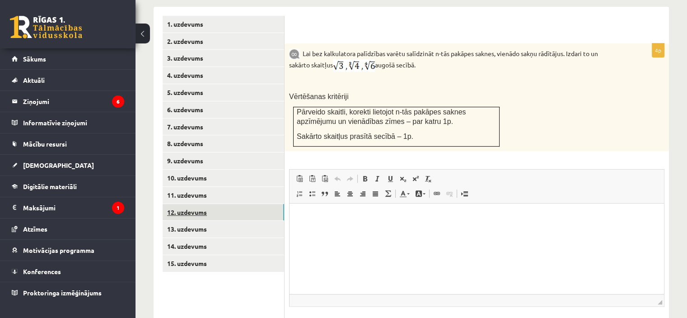
click at [232, 204] on link "12. uzdevums" at bounding box center [224, 212] width 122 height 17
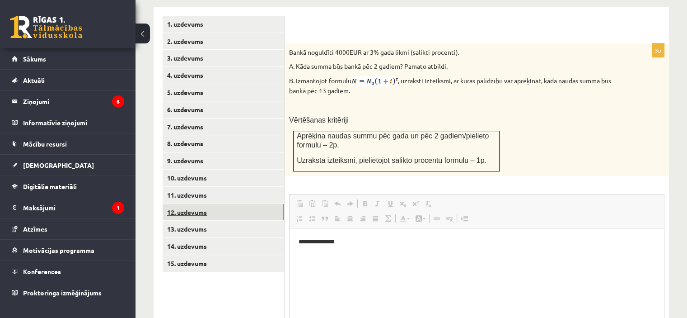
scroll to position [0, 0]
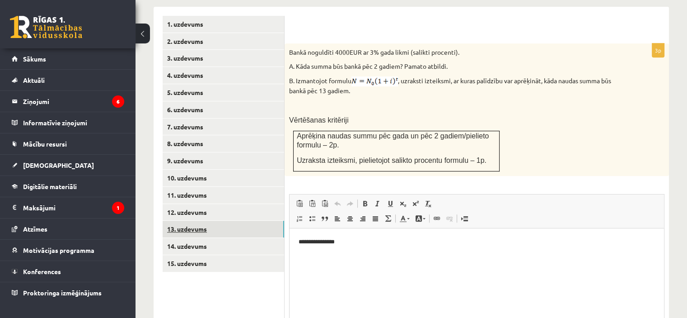
click at [232, 221] on link "13. uzdevums" at bounding box center [224, 229] width 122 height 17
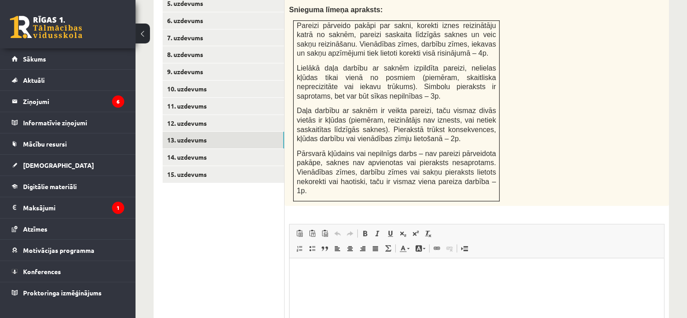
scroll to position [394, 0]
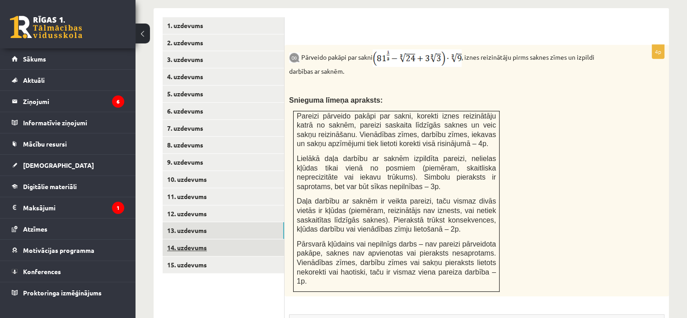
click at [231, 239] on link "14. uzdevums" at bounding box center [224, 247] width 122 height 17
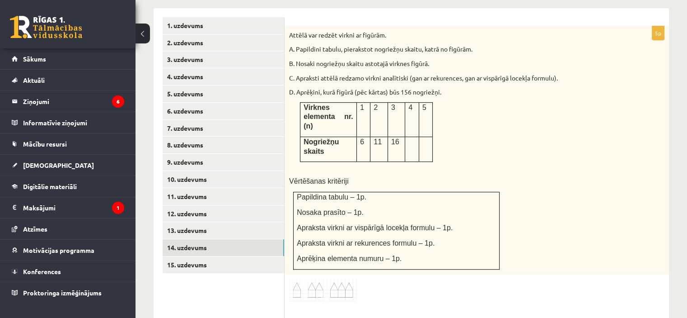
scroll to position [0, 0]
click at [226, 256] on link "15. uzdevums" at bounding box center [224, 264] width 122 height 17
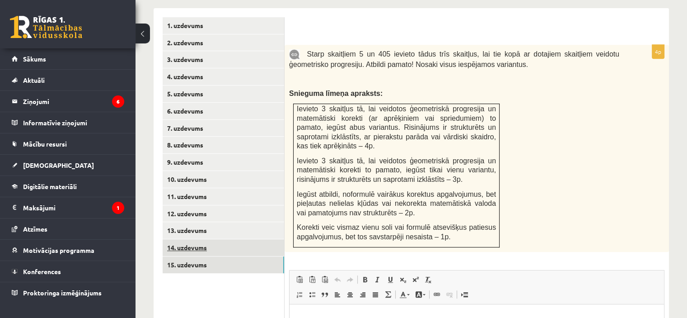
click at [236, 239] on link "14. uzdevums" at bounding box center [224, 247] width 122 height 17
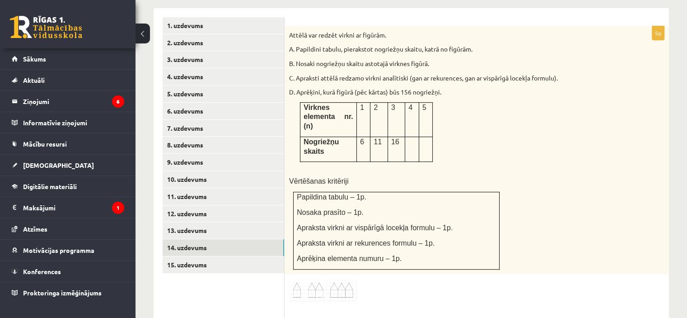
click at [333, 278] on img at bounding box center [323, 289] width 68 height 23
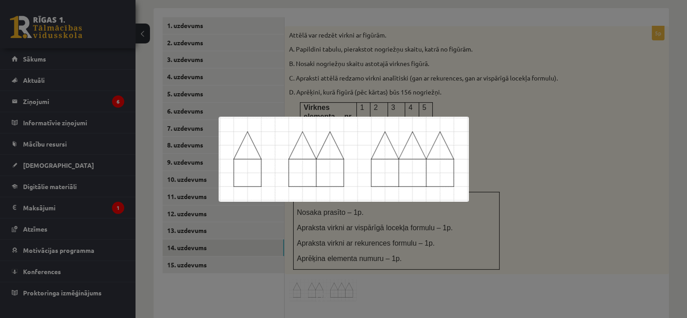
click at [593, 153] on div at bounding box center [343, 159] width 687 height 318
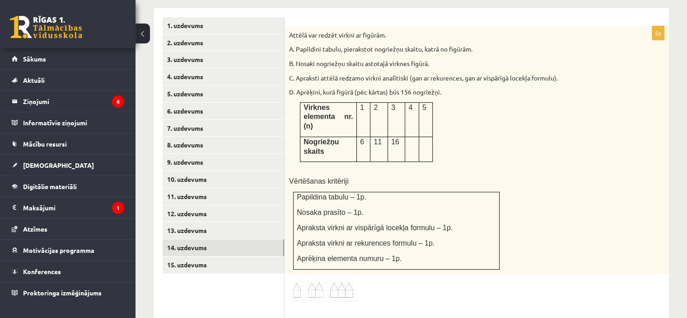
scroll to position [571, 0]
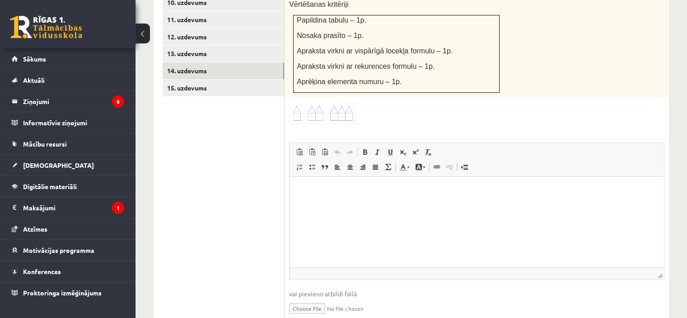
click at [313, 298] on input "file" at bounding box center [477, 307] width 376 height 19
type input "**********"
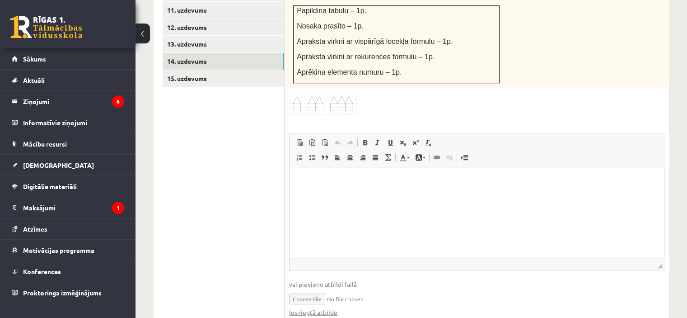
scroll to position [535, 0]
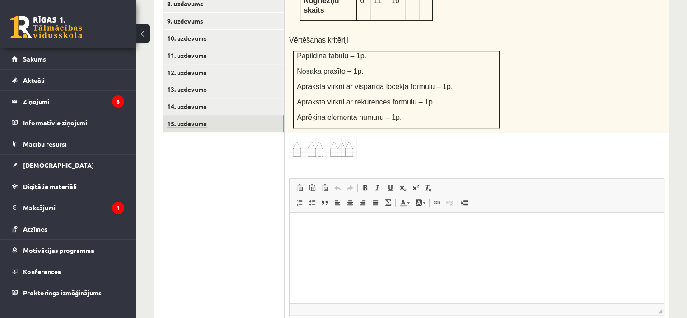
click at [250, 115] on link "15. uzdevums" at bounding box center [224, 123] width 122 height 17
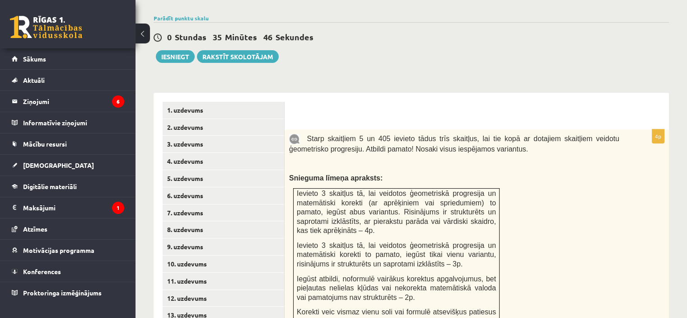
scroll to position [360, 0]
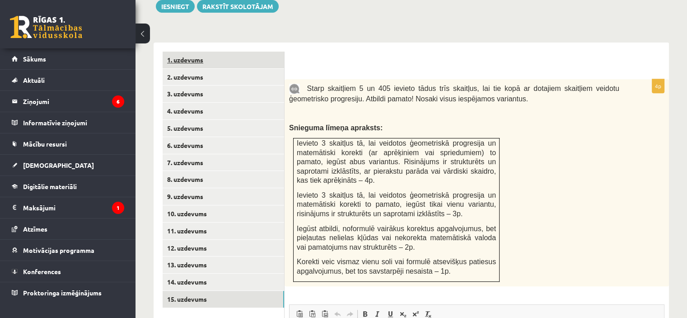
click at [225, 52] on link "1. uzdevums" at bounding box center [224, 60] width 122 height 17
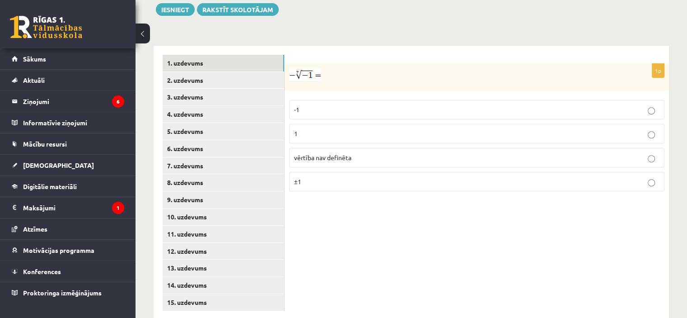
click at [324, 153] on span "vērtība nav definēta" at bounding box center [322, 157] width 57 height 8
click at [232, 72] on link "2. uzdevums" at bounding box center [224, 80] width 122 height 17
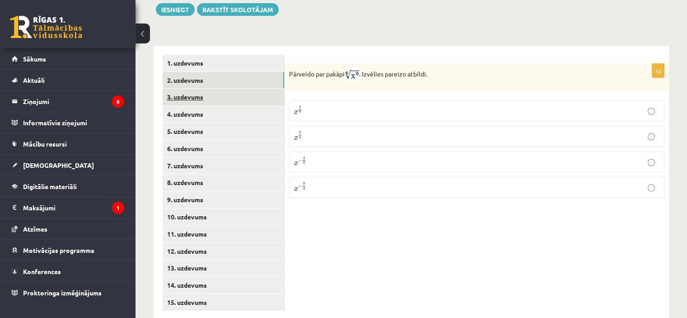
click at [237, 89] on link "3. uzdevums" at bounding box center [224, 97] width 122 height 17
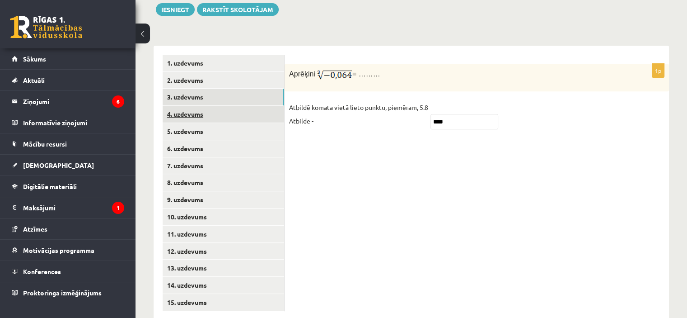
click at [239, 106] on link "4. uzdevums" at bounding box center [224, 114] width 122 height 17
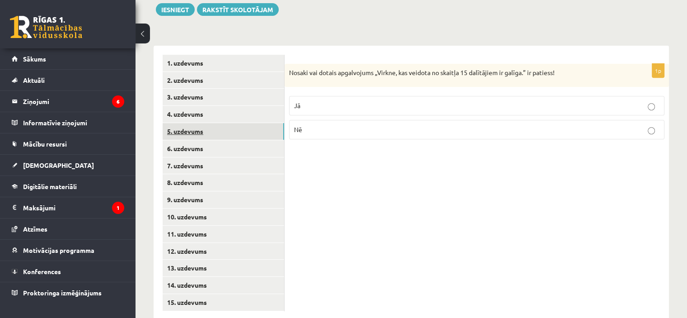
click at [235, 123] on link "5. uzdevums" at bounding box center [224, 131] width 122 height 17
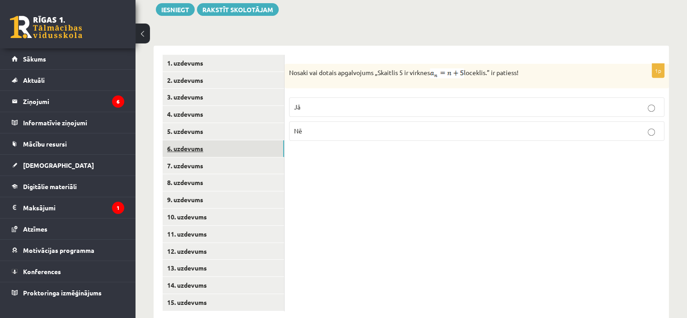
click at [239, 140] on link "6. uzdevums" at bounding box center [224, 148] width 122 height 17
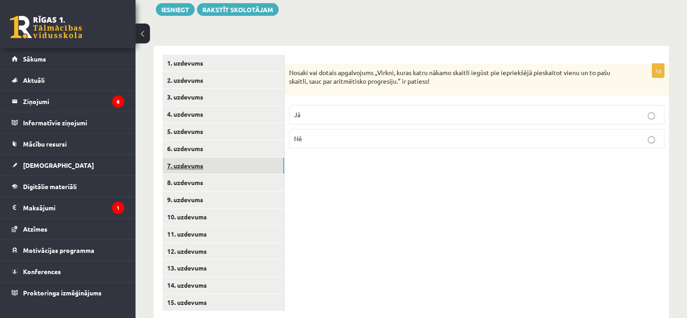
click at [244, 157] on link "7. uzdevums" at bounding box center [224, 165] width 122 height 17
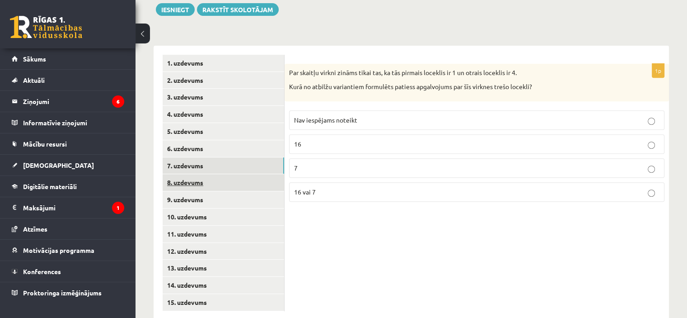
click at [245, 174] on link "8. uzdevums" at bounding box center [224, 182] width 122 height 17
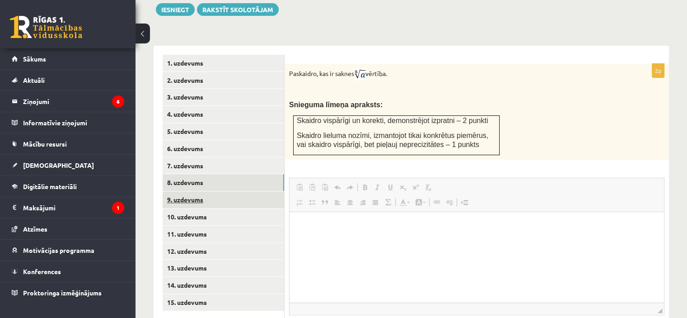
scroll to position [0, 0]
click at [251, 191] on link "9. uzdevums" at bounding box center [224, 199] width 122 height 17
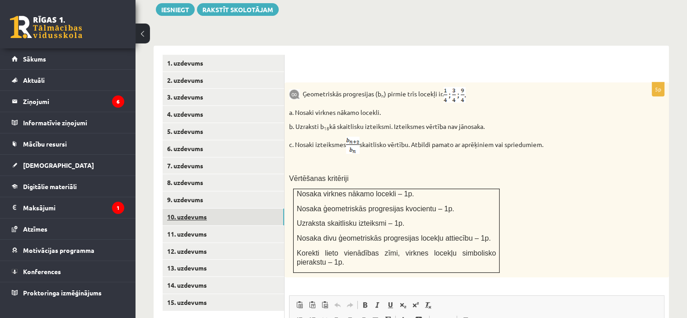
click at [251, 208] on link "10. uzdevums" at bounding box center [224, 216] width 122 height 17
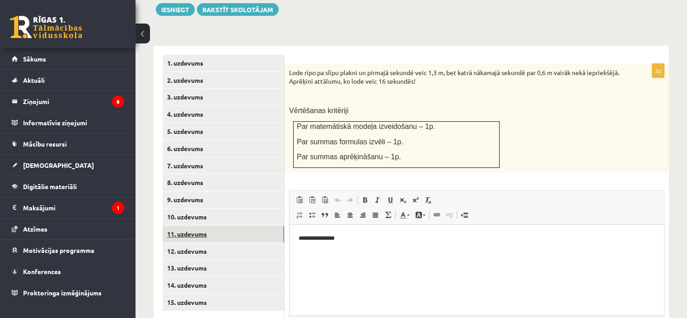
click at [253, 225] on link "11. uzdevums" at bounding box center [224, 233] width 122 height 17
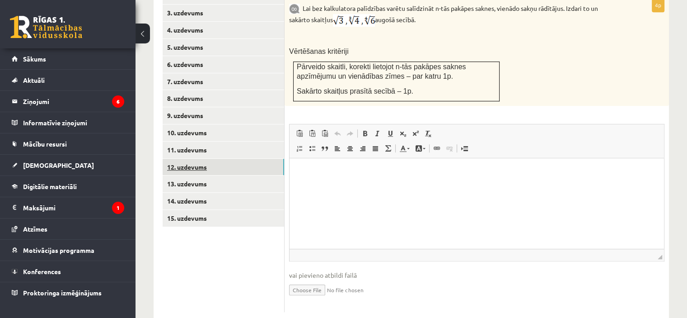
click at [228, 159] on link "12. uzdevums" at bounding box center [224, 167] width 122 height 17
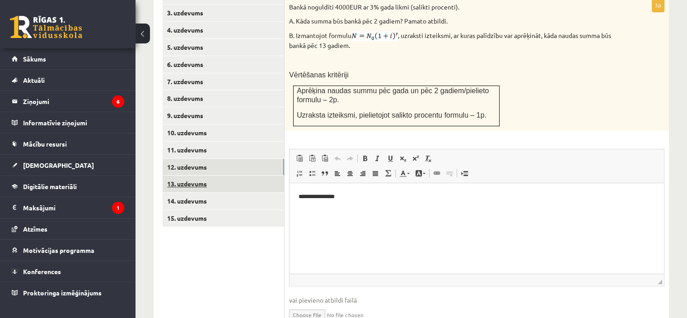
click at [222, 175] on link "13. uzdevums" at bounding box center [224, 183] width 122 height 17
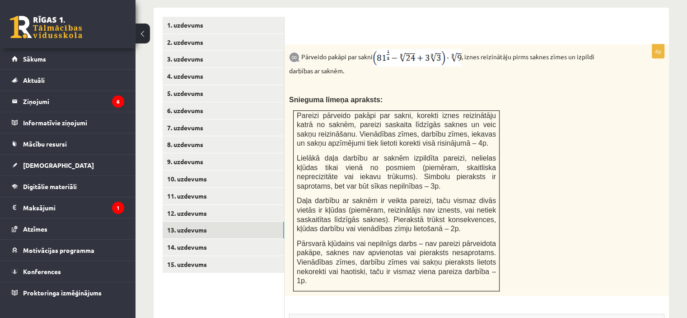
scroll to position [394, 0]
click at [221, 239] on link "14. uzdevums" at bounding box center [224, 247] width 122 height 17
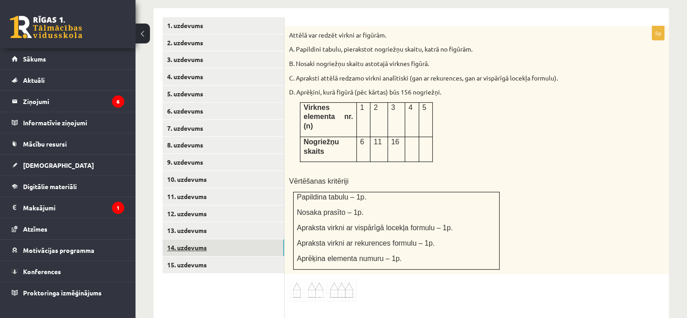
scroll to position [0, 0]
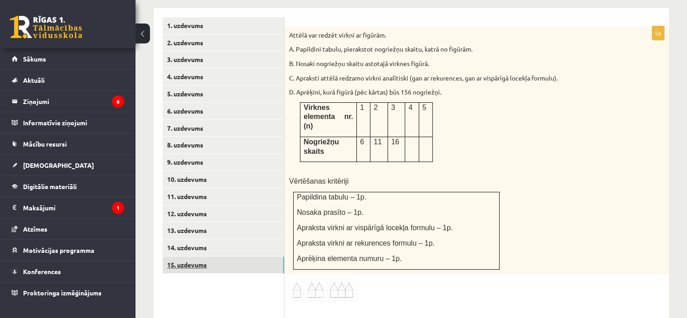
click at [221, 256] on link "15. uzdevums" at bounding box center [224, 264] width 122 height 17
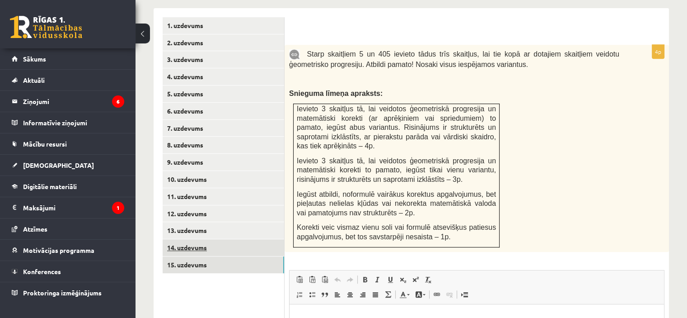
click at [217, 239] on link "14. uzdevums" at bounding box center [224, 247] width 122 height 17
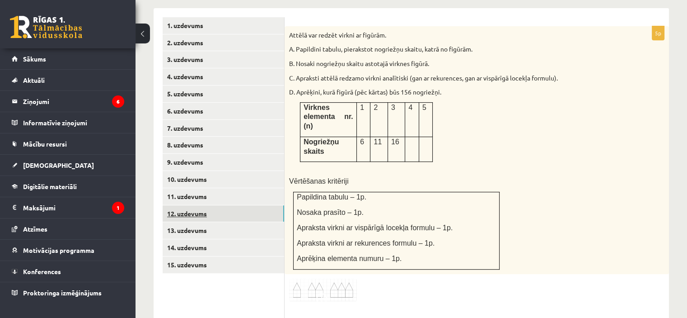
click at [226, 205] on link "12. uzdevums" at bounding box center [224, 213] width 122 height 17
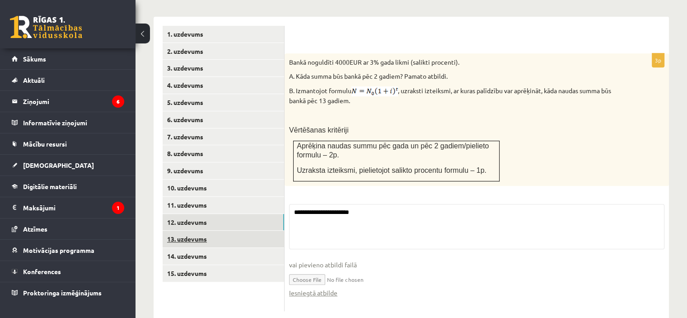
scroll to position [394, 0]
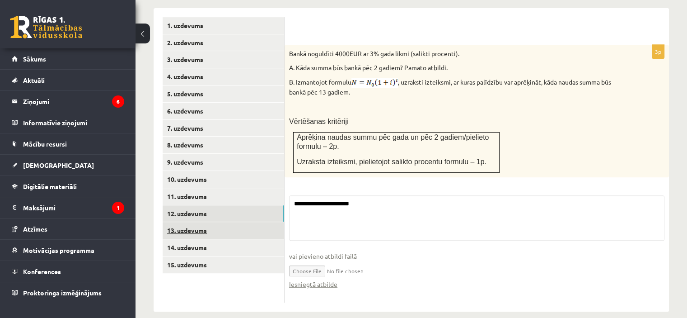
click at [225, 222] on link "13. uzdevums" at bounding box center [224, 230] width 122 height 17
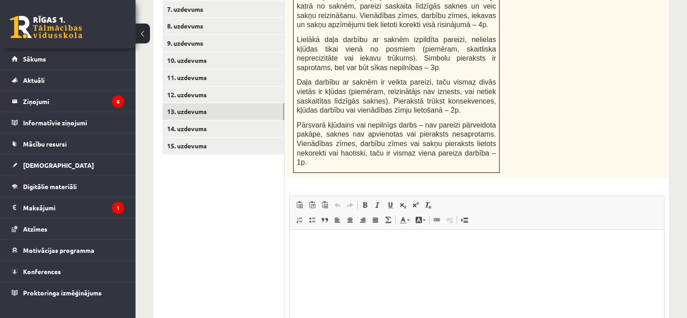
scroll to position [575, 0]
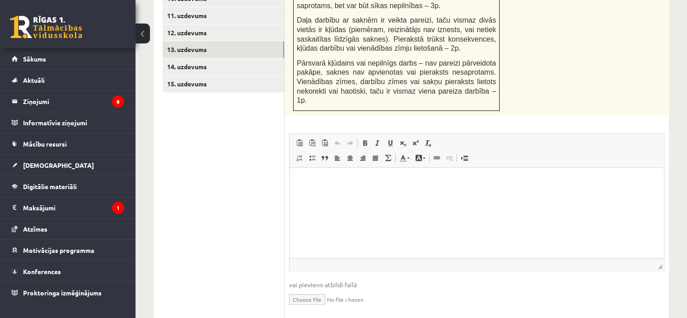
click at [308, 289] on input "file" at bounding box center [477, 298] width 376 height 19
type input "**********"
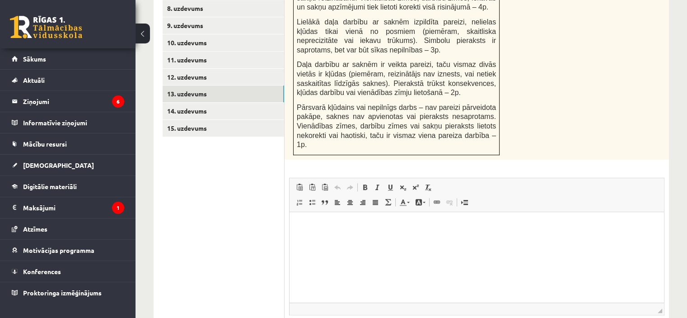
scroll to position [484, 0]
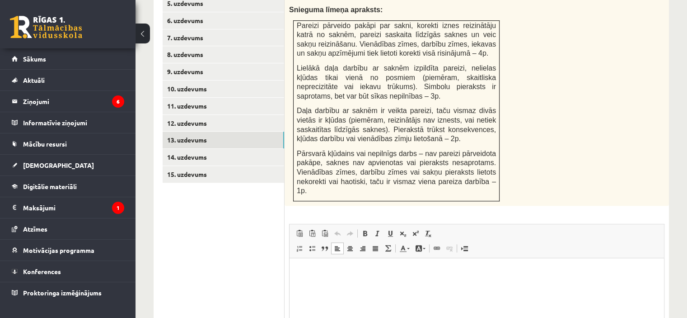
click at [340, 285] on html at bounding box center [477, 272] width 375 height 28
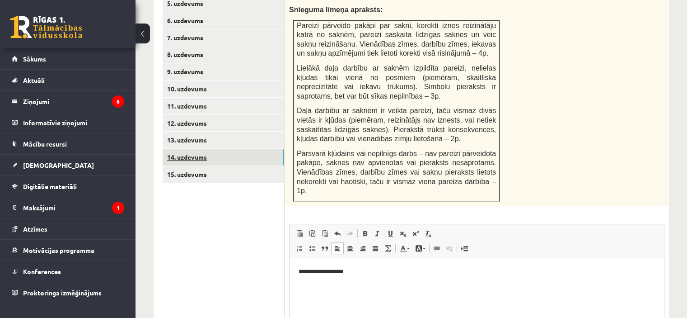
click at [216, 149] on link "14. uzdevums" at bounding box center [224, 157] width 122 height 17
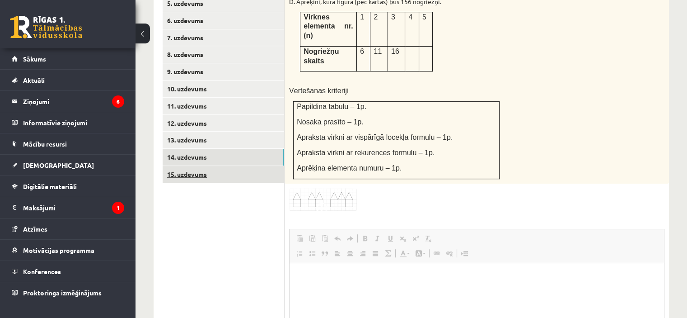
scroll to position [0, 0]
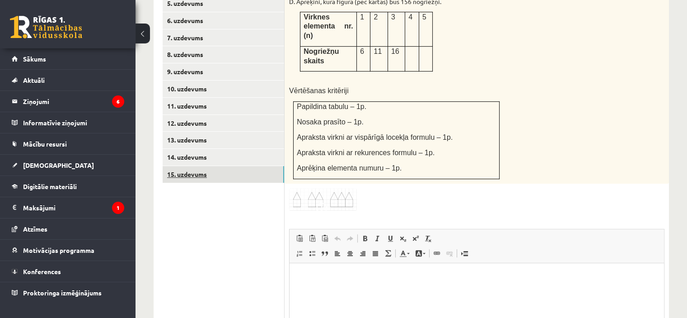
click at [233, 166] on link "15. uzdevums" at bounding box center [224, 174] width 122 height 17
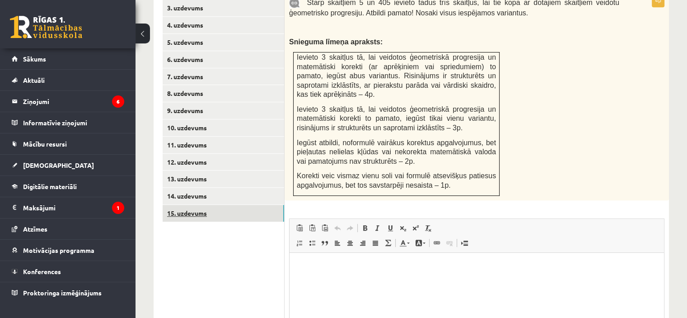
scroll to position [394, 0]
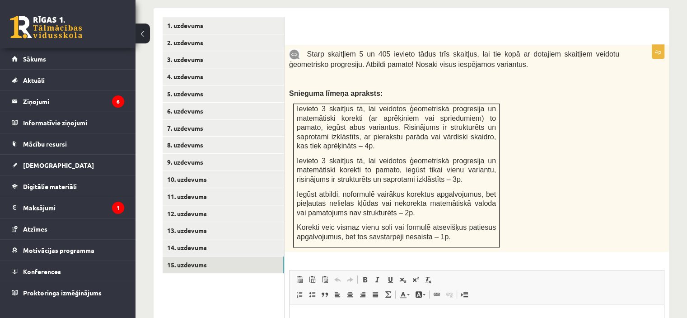
click at [293, 49] on img at bounding box center [294, 54] width 11 height 10
click at [236, 17] on link "1. uzdevums" at bounding box center [224, 25] width 122 height 17
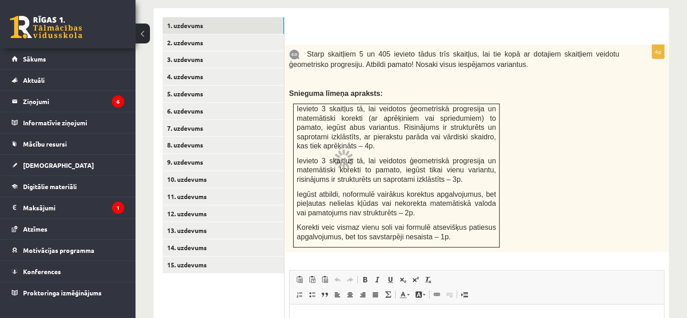
scroll to position [357, 0]
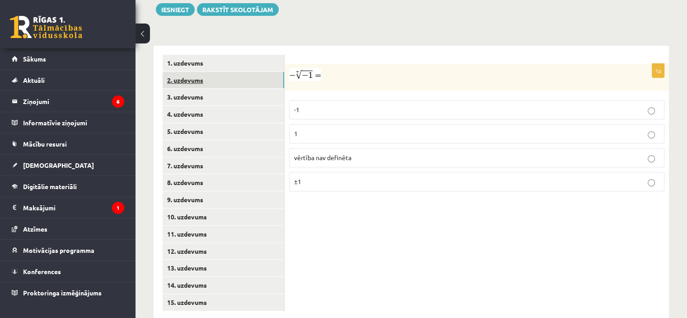
click at [216, 72] on link "2. uzdevums" at bounding box center [224, 80] width 122 height 17
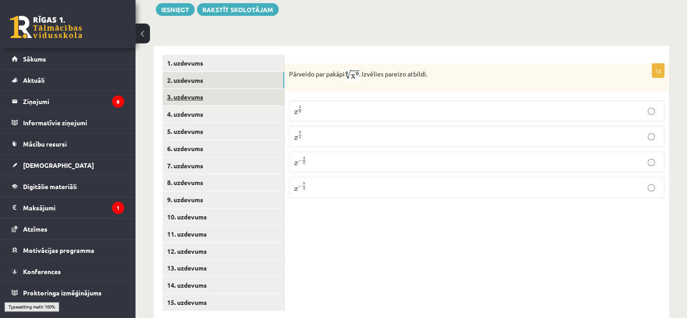
click at [215, 89] on link "3. uzdevums" at bounding box center [224, 97] width 122 height 17
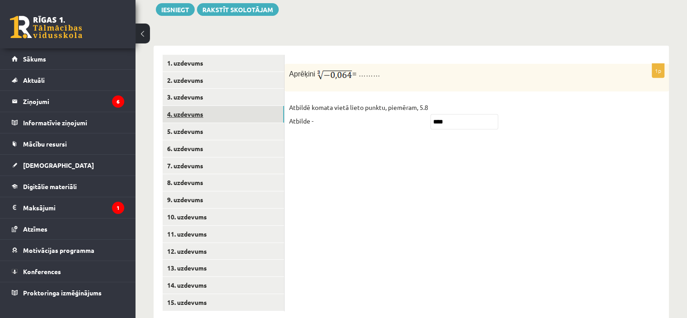
click at [221, 106] on link "4. uzdevums" at bounding box center [224, 114] width 122 height 17
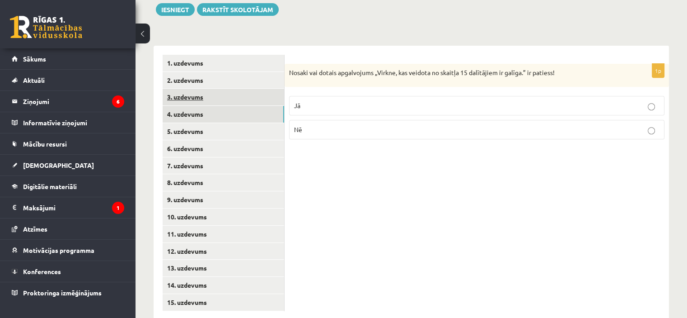
click at [225, 89] on link "3. uzdevums" at bounding box center [224, 97] width 122 height 17
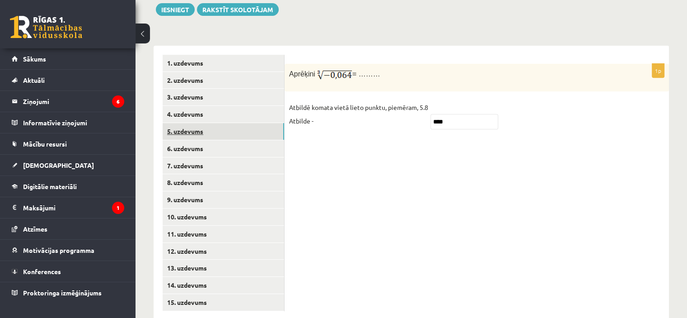
click at [220, 123] on link "5. uzdevums" at bounding box center [224, 131] width 122 height 17
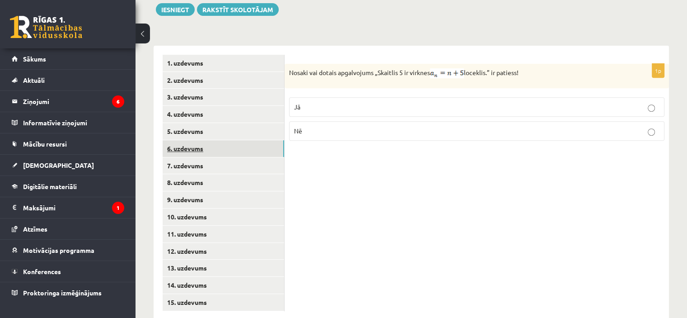
click at [221, 140] on link "6. uzdevums" at bounding box center [224, 148] width 122 height 17
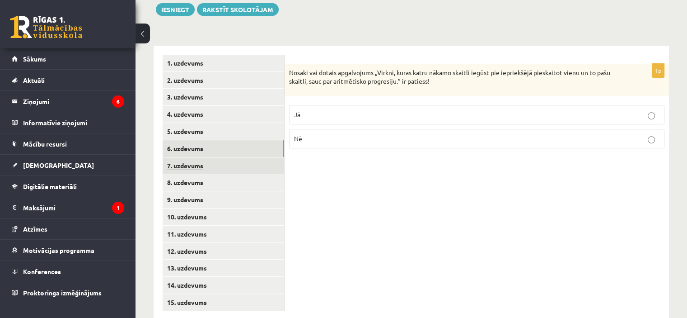
click at [228, 157] on link "7. uzdevums" at bounding box center [224, 165] width 122 height 17
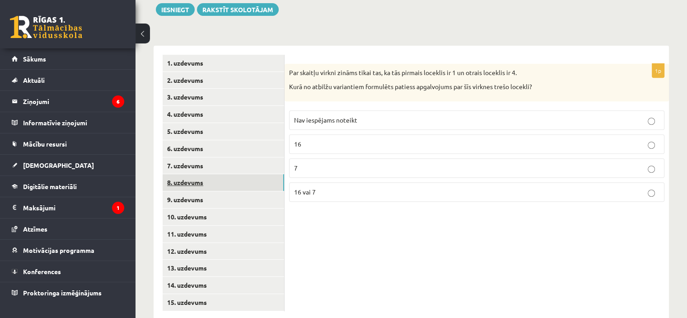
click at [231, 174] on link "8. uzdevums" at bounding box center [224, 182] width 122 height 17
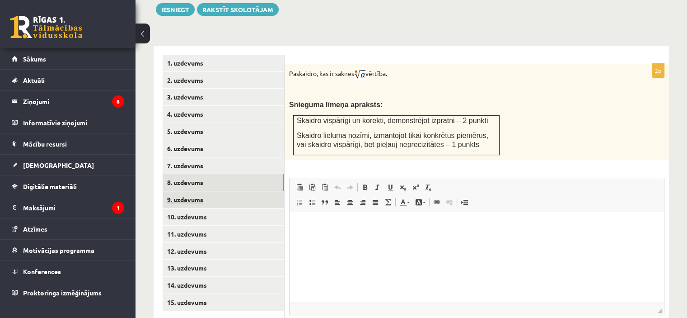
scroll to position [0, 0]
click at [226, 191] on link "9. uzdevums" at bounding box center [224, 199] width 122 height 17
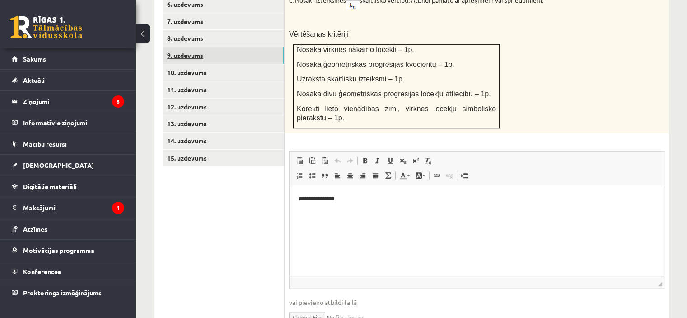
scroll to position [537, 0]
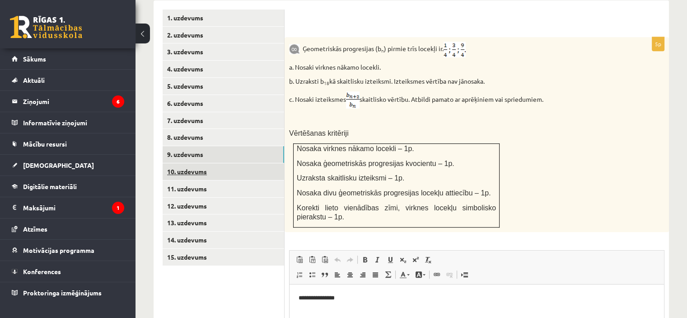
click at [219, 163] on link "10. uzdevums" at bounding box center [224, 171] width 122 height 17
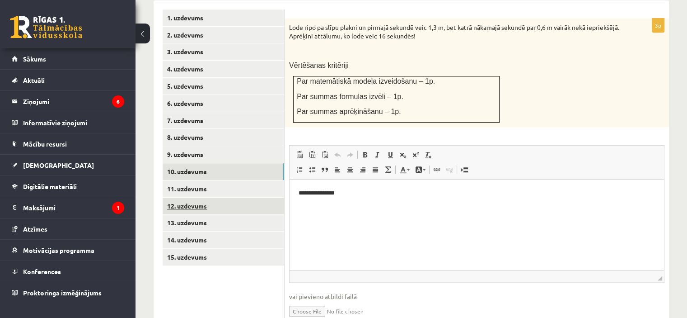
scroll to position [0, 0]
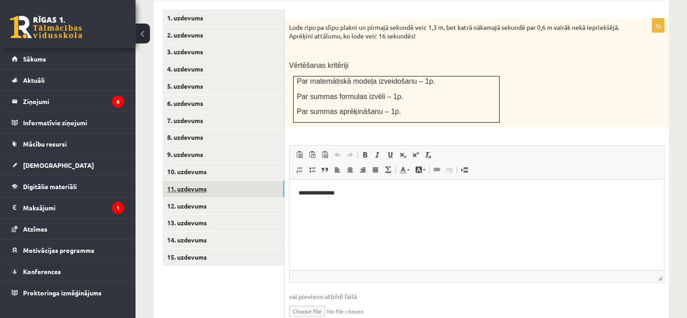
click at [228, 180] on link "11. uzdevums" at bounding box center [224, 188] width 122 height 17
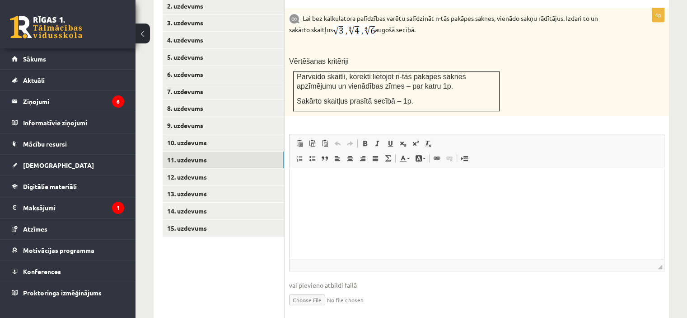
scroll to position [441, 0]
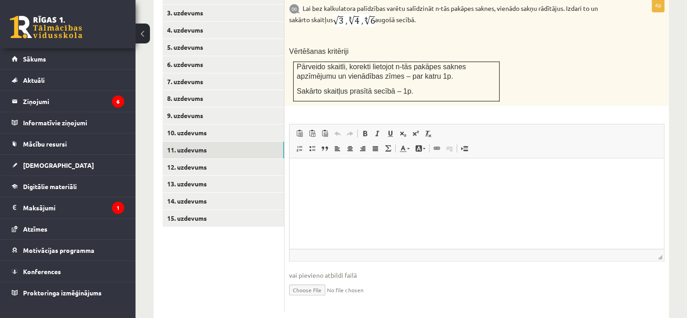
click at [312, 280] on input "file" at bounding box center [477, 289] width 376 height 19
type input "**********"
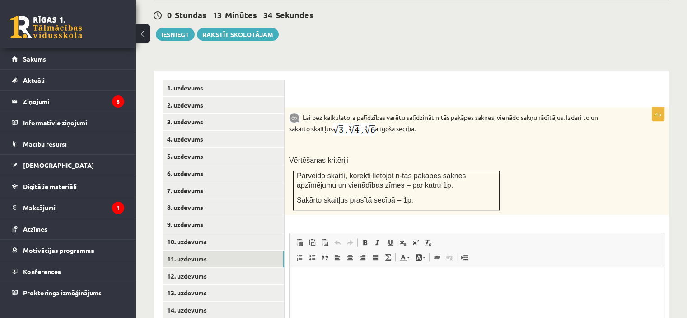
scroll to position [260, 0]
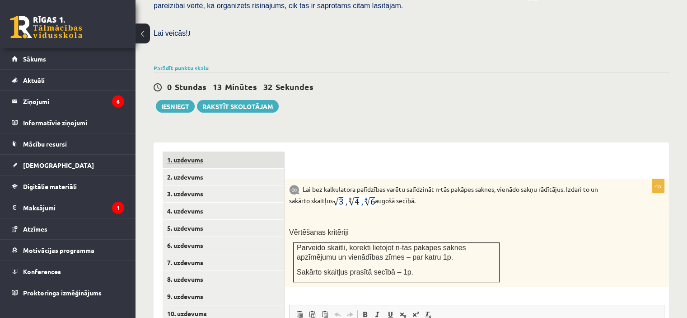
click at [236, 151] on link "1. uzdevums" at bounding box center [224, 159] width 122 height 17
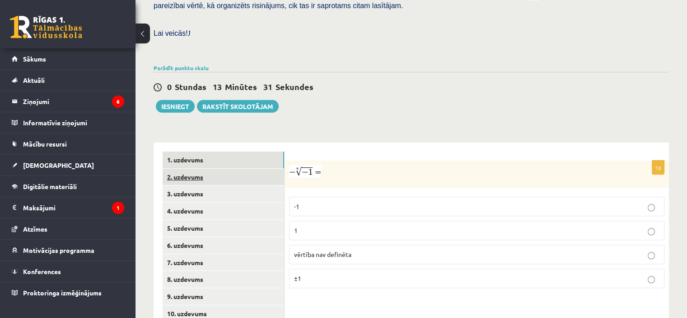
click at [228, 169] on link "2. uzdevums" at bounding box center [224, 177] width 122 height 17
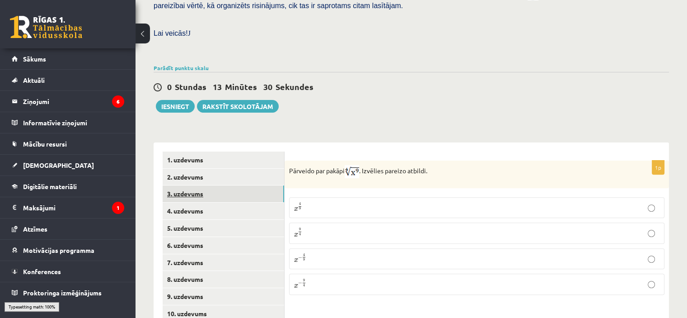
click at [227, 185] on link "3. uzdevums" at bounding box center [224, 193] width 122 height 17
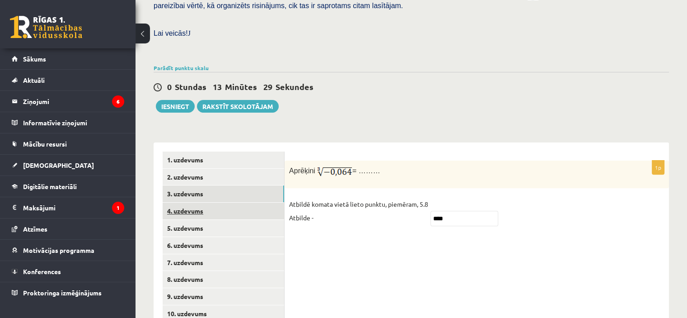
click at [227, 202] on link "4. uzdevums" at bounding box center [224, 210] width 122 height 17
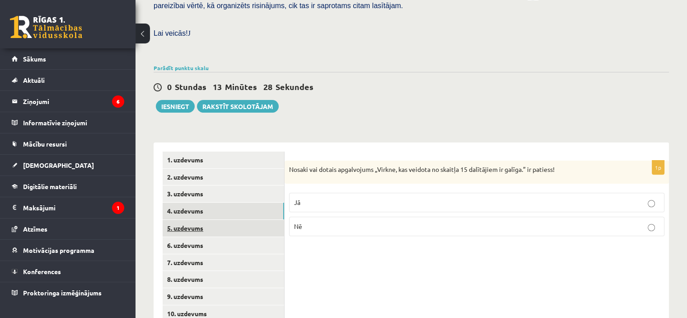
click at [227, 220] on link "5. uzdevums" at bounding box center [224, 228] width 122 height 17
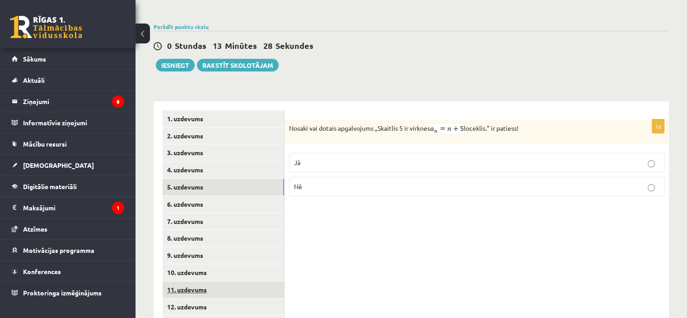
scroll to position [350, 0]
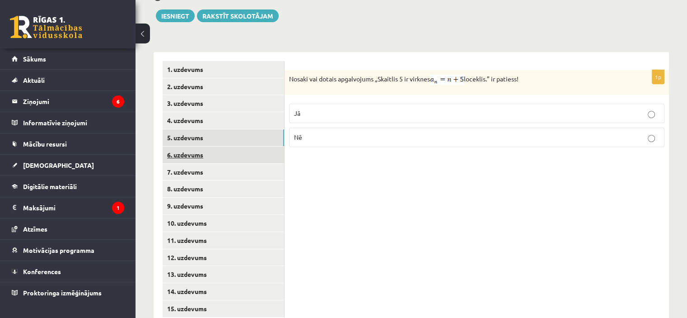
click at [220, 146] on link "6. uzdevums" at bounding box center [224, 154] width 122 height 17
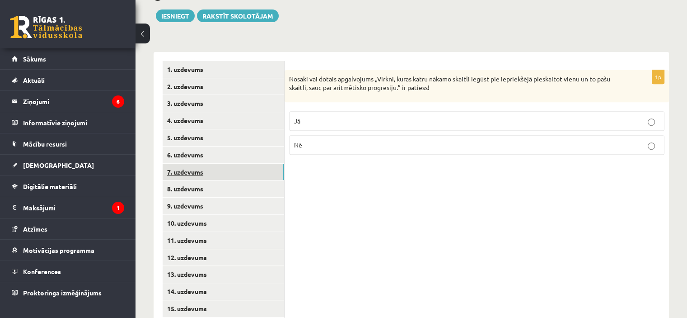
click at [217, 164] on link "7. uzdevums" at bounding box center [224, 172] width 122 height 17
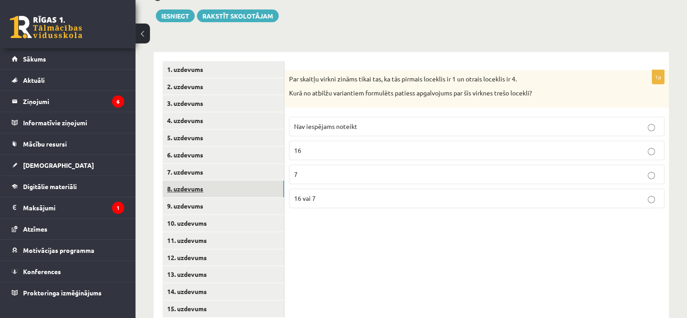
click at [217, 180] on link "8. uzdevums" at bounding box center [224, 188] width 122 height 17
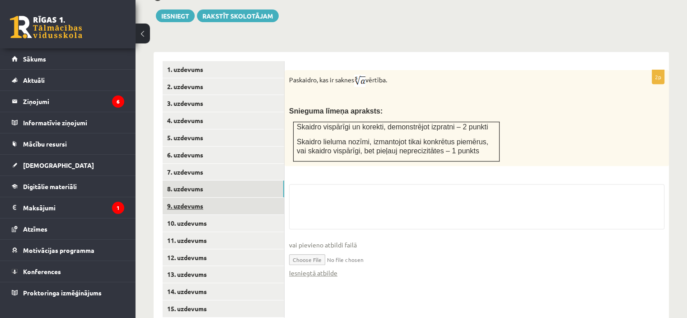
click at [224, 197] on link "9. uzdevums" at bounding box center [224, 205] width 122 height 17
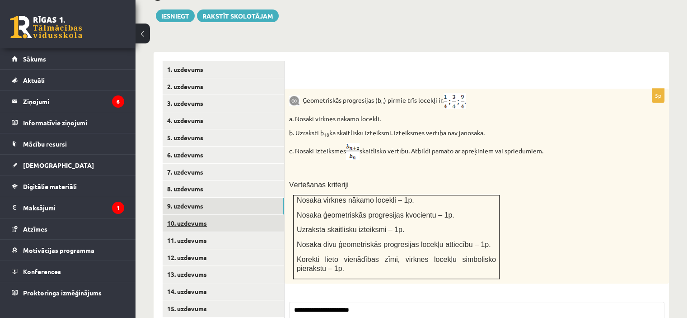
click at [230, 215] on link "10. uzdevums" at bounding box center [224, 223] width 122 height 17
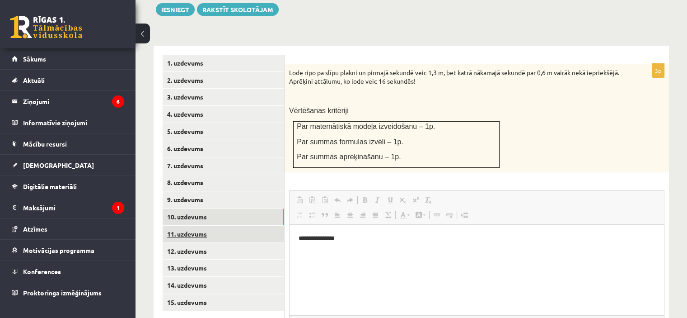
scroll to position [0, 0]
click at [228, 225] on link "11. uzdevums" at bounding box center [224, 233] width 122 height 17
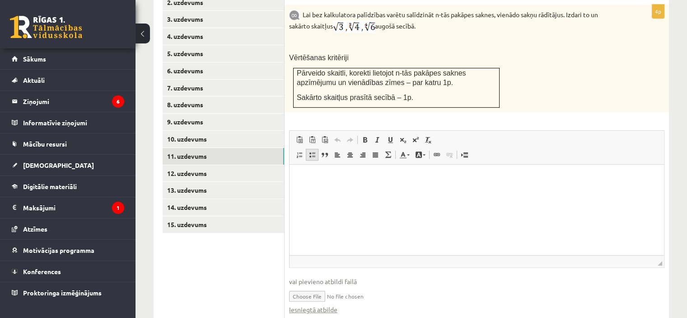
scroll to position [450, 0]
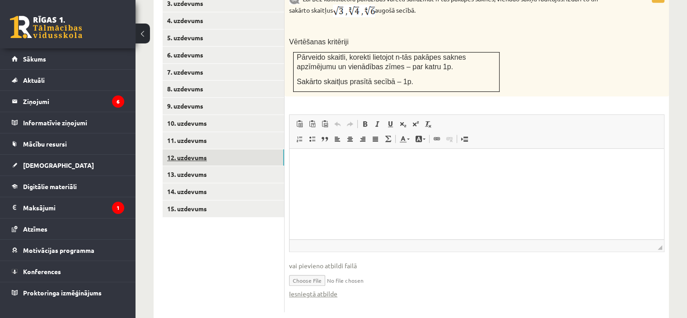
click at [207, 149] on link "12. uzdevums" at bounding box center [224, 157] width 122 height 17
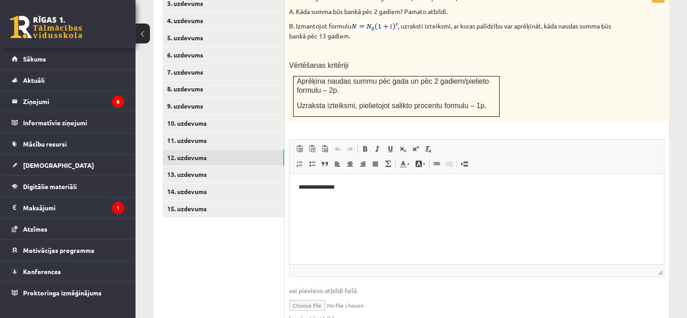
scroll to position [0, 0]
click at [221, 166] on link "13. uzdevums" at bounding box center [224, 174] width 122 height 17
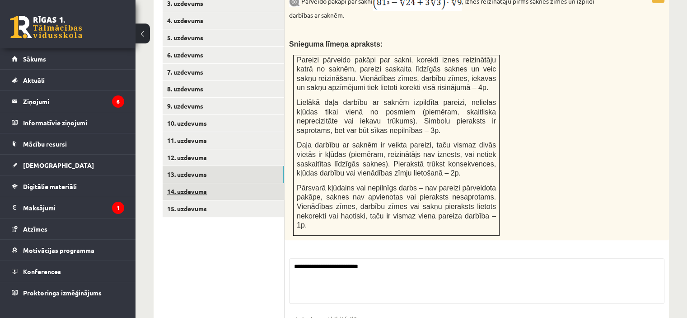
click at [222, 183] on link "14. uzdevums" at bounding box center [224, 191] width 122 height 17
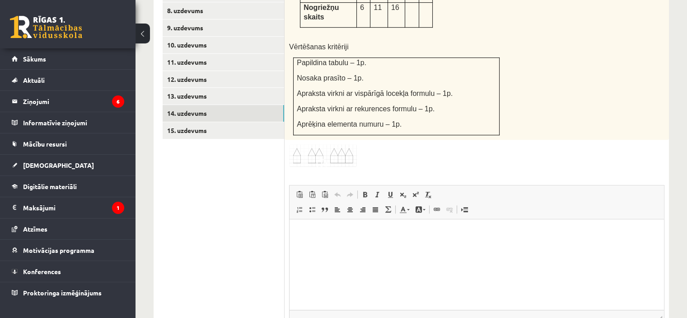
scroll to position [580, 0]
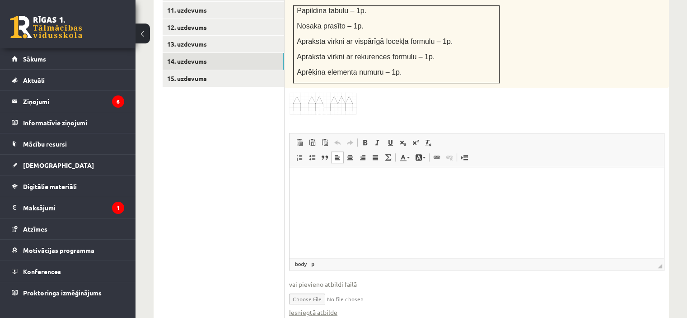
click at [346, 195] on html at bounding box center [477, 181] width 375 height 28
click at [234, 70] on link "15. uzdevums" at bounding box center [224, 78] width 122 height 17
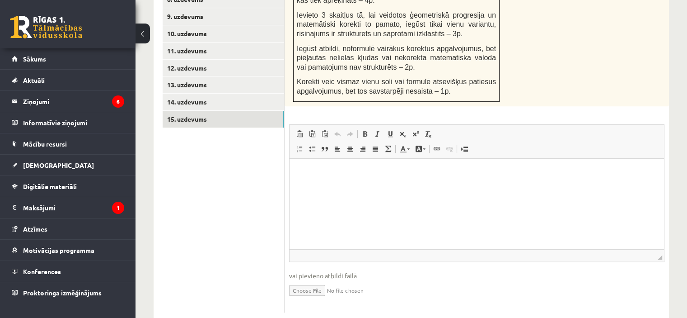
scroll to position [0, 0]
click at [208, 76] on link "13. uzdevums" at bounding box center [224, 84] width 122 height 17
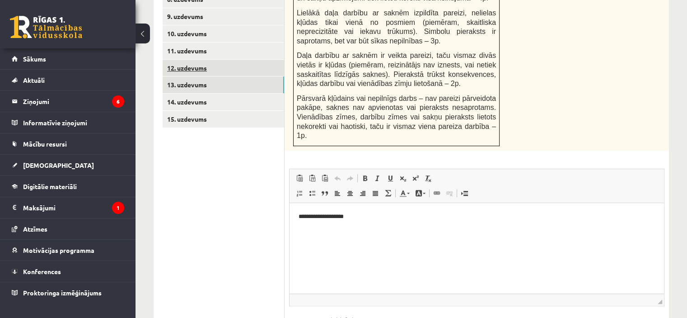
click at [220, 60] on link "12. uzdevums" at bounding box center [224, 68] width 122 height 17
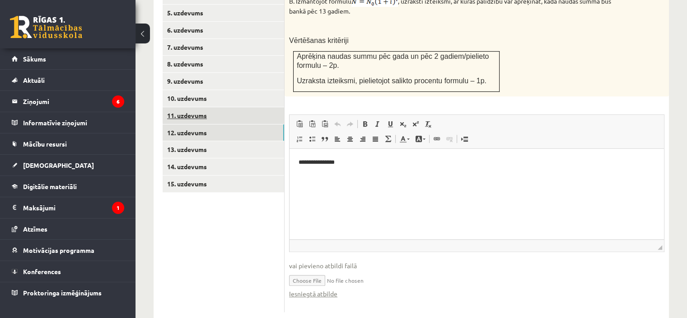
click at [223, 107] on link "11. uzdevums" at bounding box center [224, 115] width 122 height 17
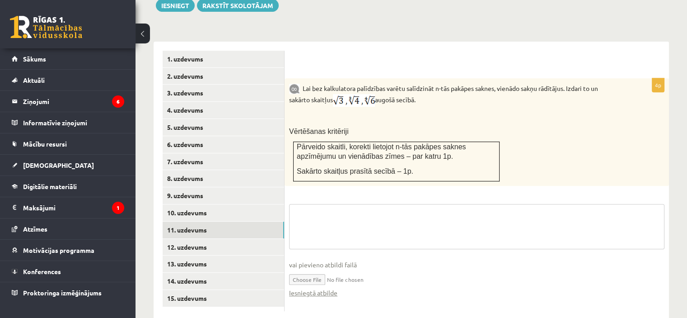
click at [383, 206] on textarea at bounding box center [477, 226] width 376 height 45
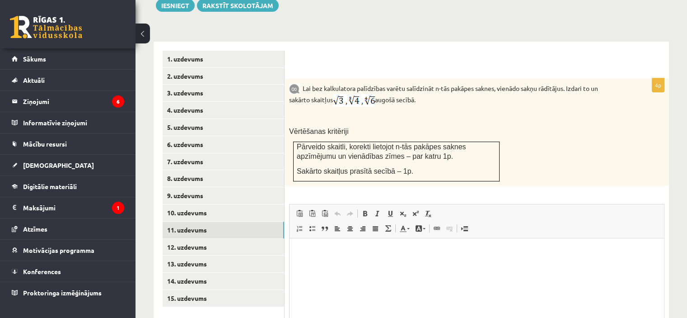
scroll to position [0, 0]
click at [368, 266] on html at bounding box center [477, 252] width 375 height 28
click at [426, 127] on p "Vērtēšanas kritēriji" at bounding box center [454, 131] width 330 height 9
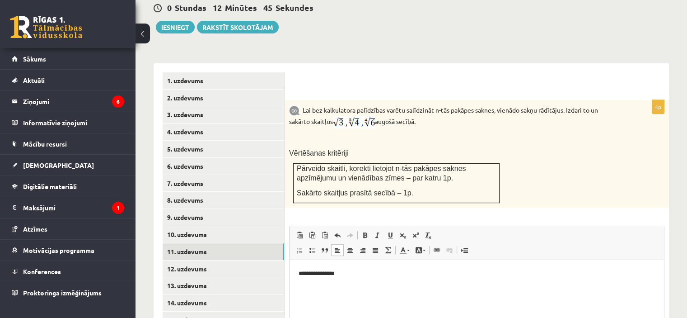
scroll to position [315, 0]
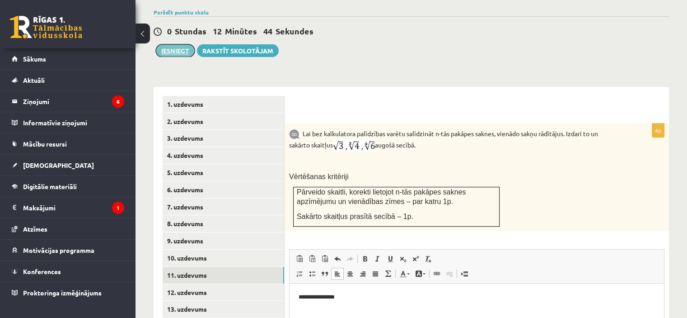
click at [193, 44] on button "Iesniegt" at bounding box center [175, 50] width 39 height 13
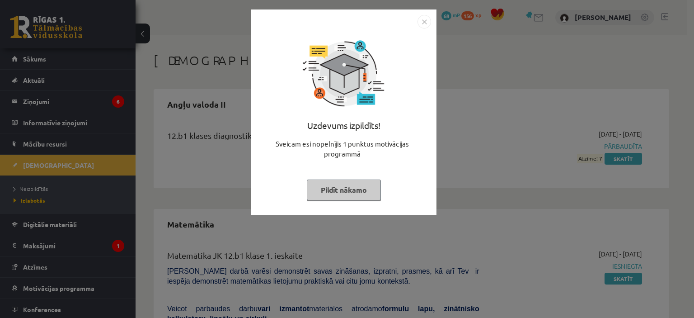
click at [420, 24] on img "Close" at bounding box center [425, 22] width 14 height 14
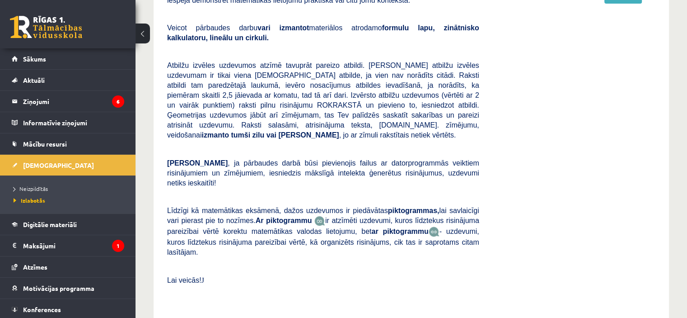
scroll to position [296, 0]
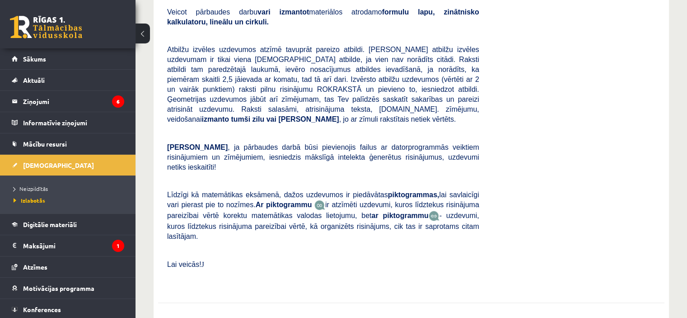
click at [75, 23] on link at bounding box center [46, 27] width 72 height 23
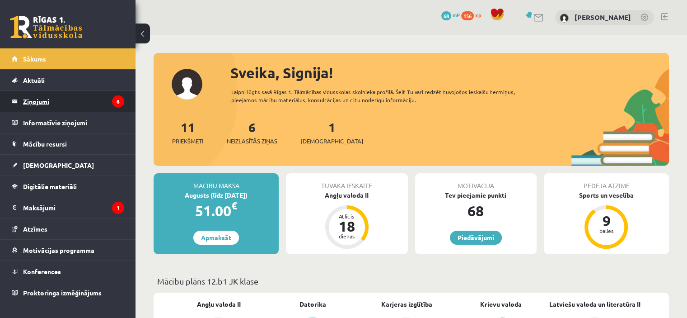
click at [69, 108] on legend "Ziņojumi 6" at bounding box center [73, 101] width 101 height 21
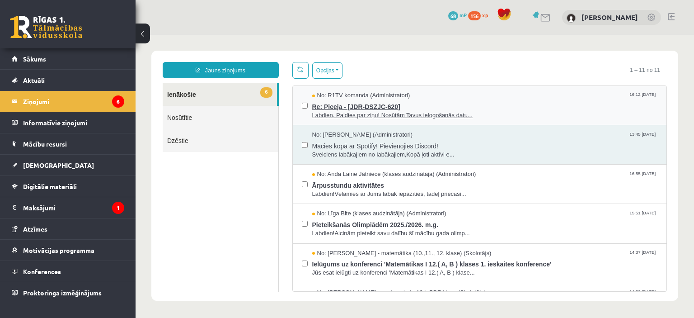
click at [458, 97] on div "No: R1TV komanda (Administratori) 16:12 12/09/2025" at bounding box center [485, 95] width 346 height 9
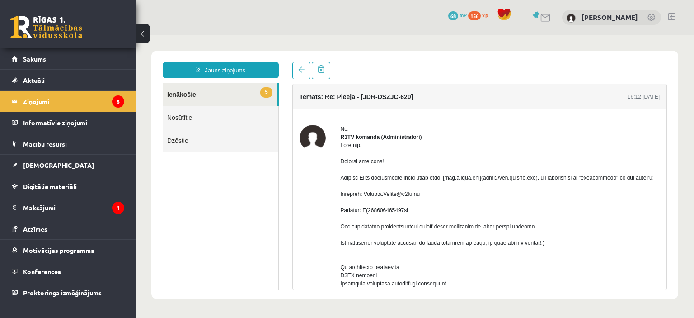
click at [223, 178] on ul "5 Ienākošie Nosūtītie Dzēstie" at bounding box center [221, 186] width 116 height 207
drag, startPoint x: 368, startPoint y: 210, endPoint x: 420, endPoint y: 209, distance: 52.0
copy div "Signija.Gorana@r1tv.lv"
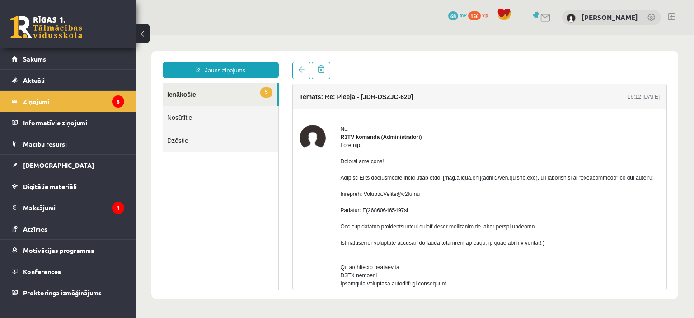
drag, startPoint x: 365, startPoint y: 228, endPoint x: 413, endPoint y: 228, distance: 47.5
copy div "B(081854011600un"
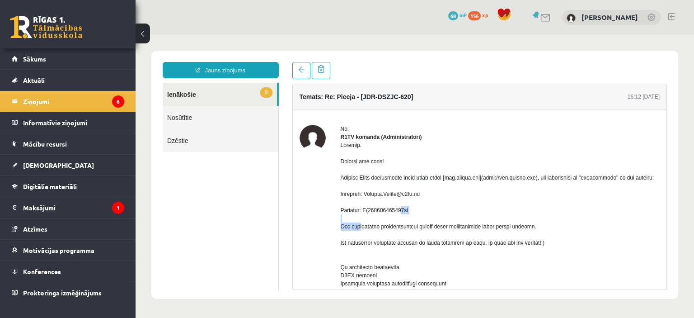
drag, startPoint x: 366, startPoint y: 225, endPoint x: 432, endPoint y: 228, distance: 66.5
copy div "B(081854011600un"
drag, startPoint x: 368, startPoint y: 210, endPoint x: 427, endPoint y: 212, distance: 58.8
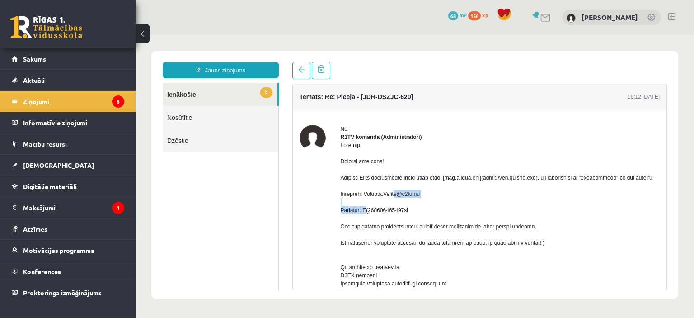
copy div "Signija.Gorana@r1tv.lv"
drag, startPoint x: 366, startPoint y: 228, endPoint x: 436, endPoint y: 225, distance: 69.2
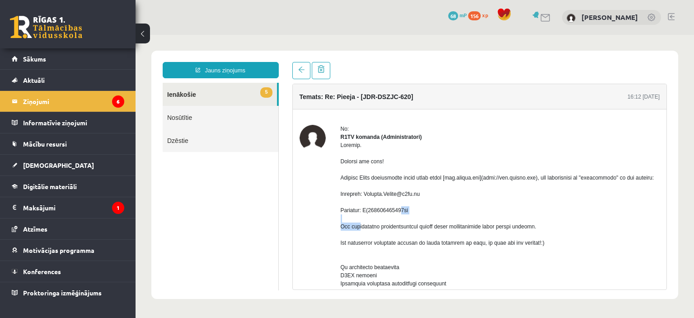
copy div "B(081854011600un"
click at [289, 218] on div "Temats: Re: Pieeja - [JDR-DSZJC-620] 16:12 12/09/2025 No: R1TV komanda (Adminis…" at bounding box center [480, 176] width 389 height 228
click at [63, 184] on span "Digitālie materiāli" at bounding box center [50, 186] width 54 height 8
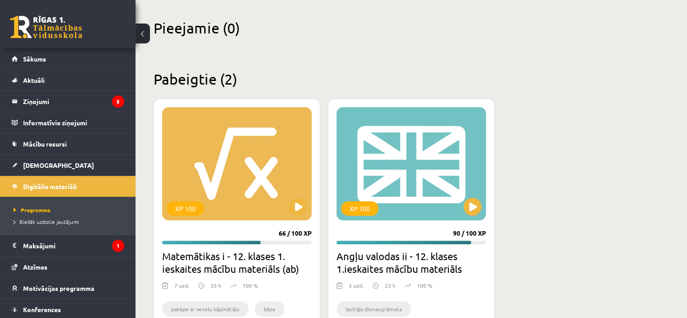
scroll to position [226, 0]
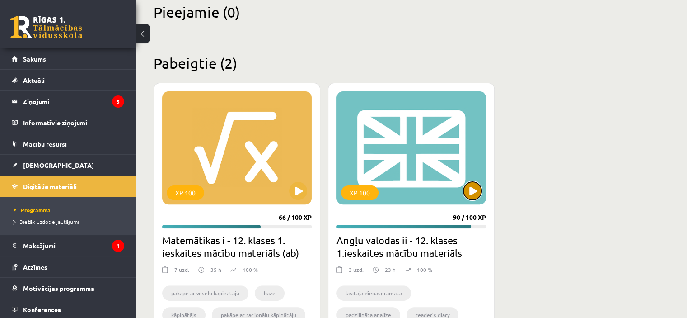
click at [470, 197] on button at bounding box center [473, 191] width 18 height 18
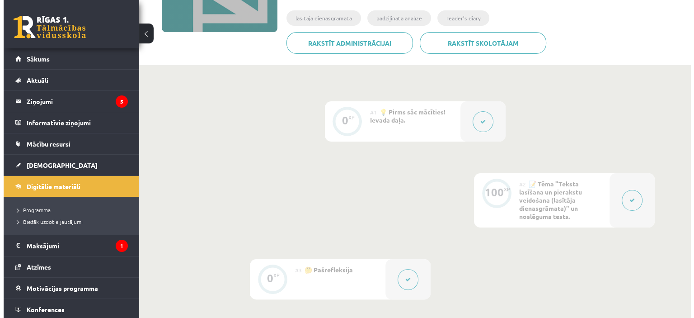
scroll to position [226, 0]
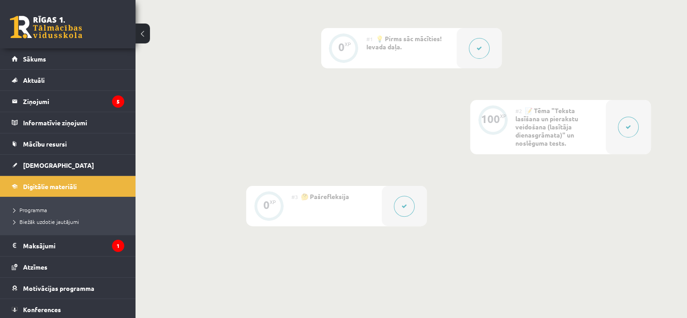
click at [475, 52] on button at bounding box center [479, 48] width 21 height 21
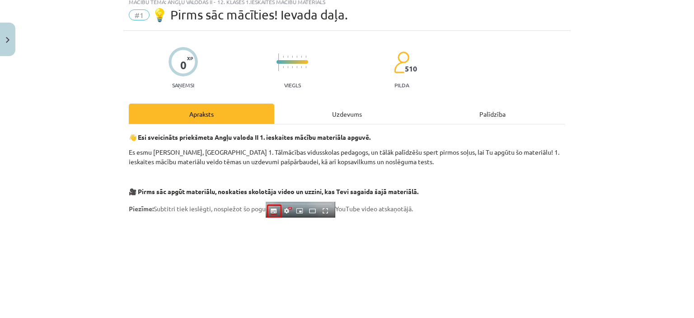
scroll to position [45, 0]
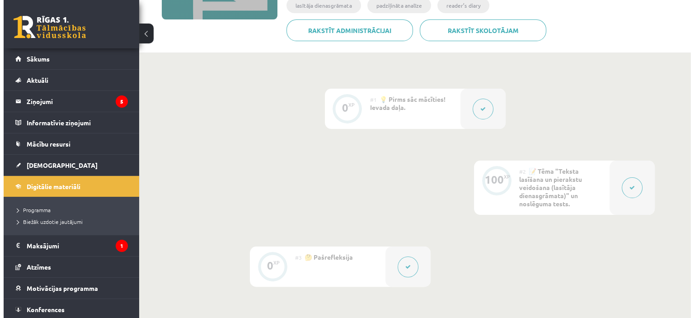
scroll to position [181, 0]
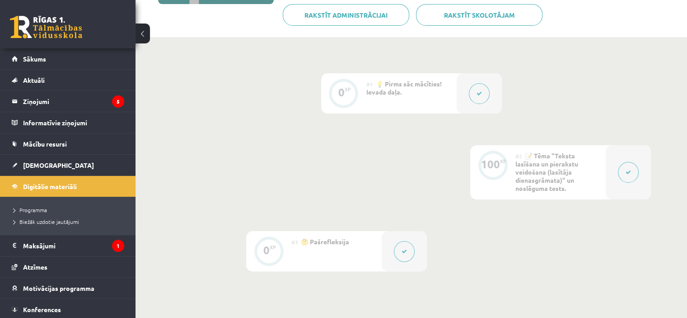
click at [629, 160] on div at bounding box center [628, 172] width 45 height 54
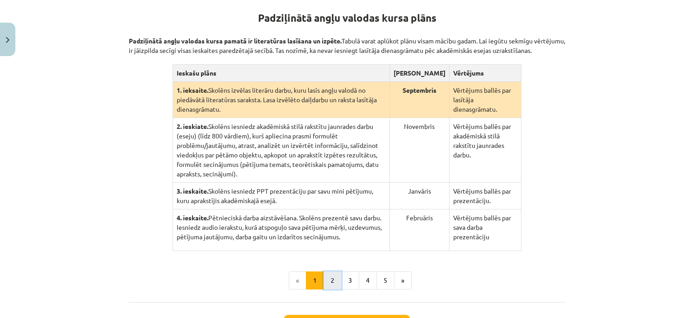
click at [329, 271] on button "2" at bounding box center [333, 280] width 18 height 18
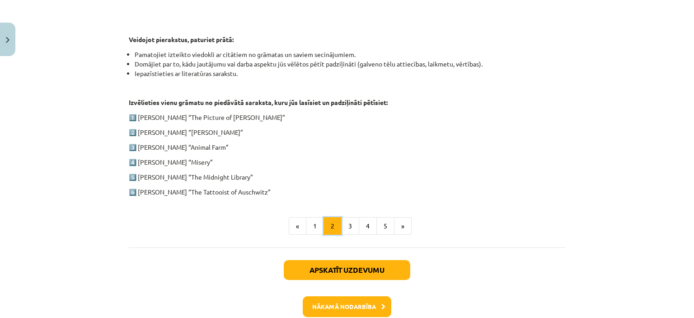
scroll to position [447, 0]
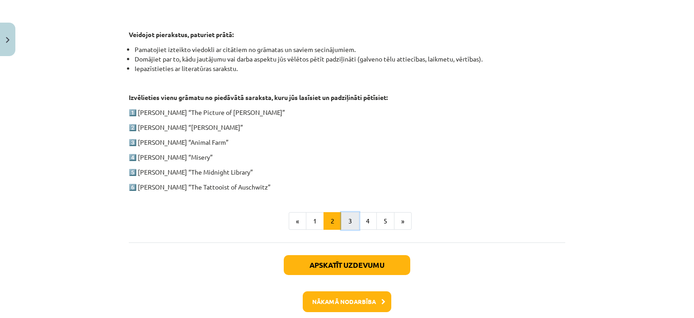
click at [350, 218] on button "3" at bounding box center [350, 221] width 18 height 18
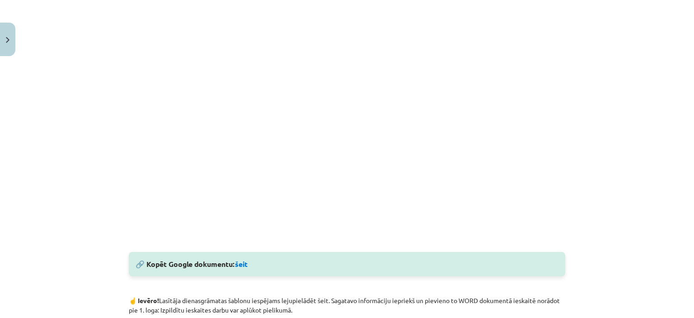
scroll to position [311, 0]
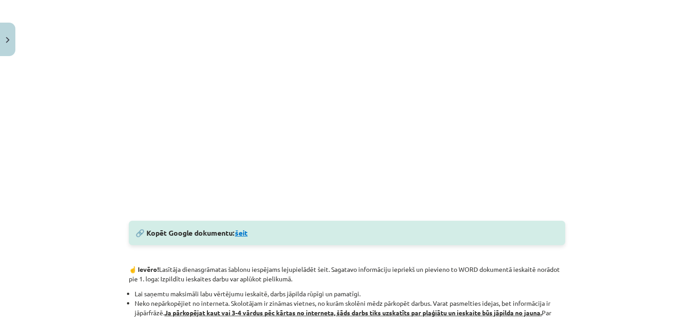
click at [239, 235] on link "šeit" at bounding box center [241, 232] width 13 height 9
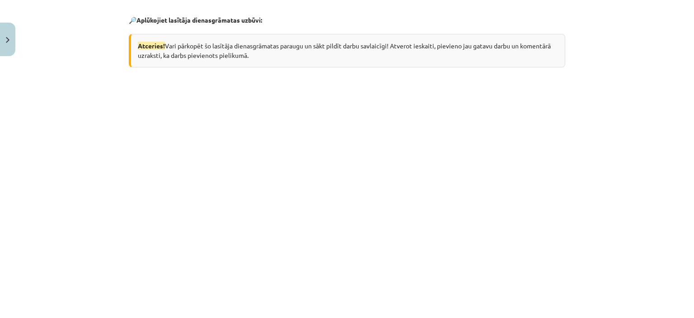
scroll to position [0, 0]
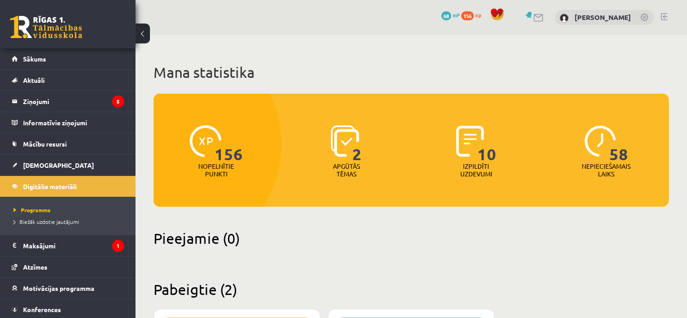
scroll to position [287, 0]
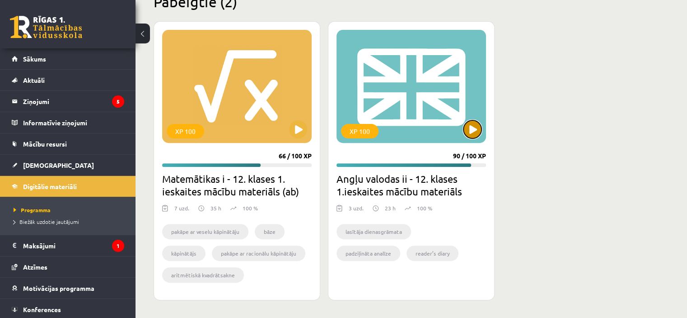
click at [468, 126] on button at bounding box center [473, 129] width 18 height 18
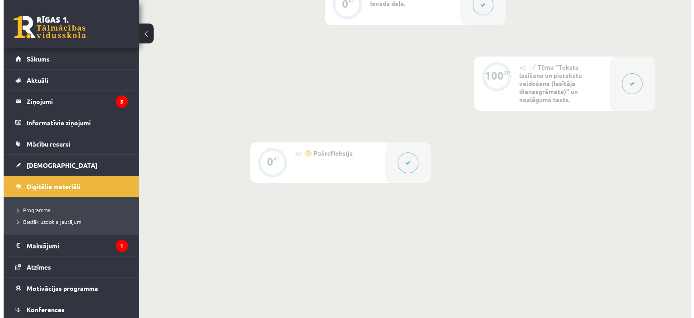
scroll to position [271, 0]
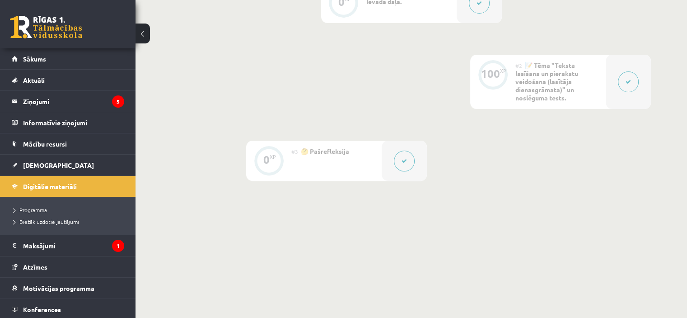
click at [635, 81] on button at bounding box center [628, 81] width 21 height 21
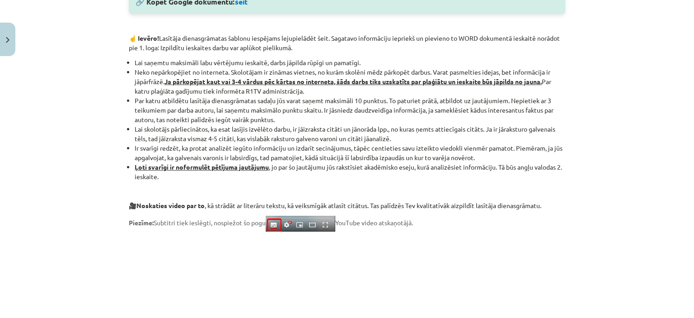
scroll to position [797, 0]
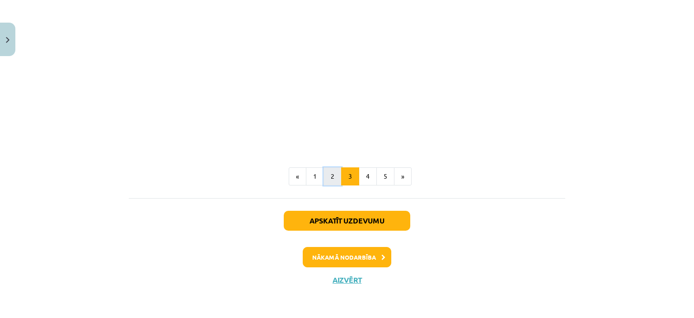
click at [329, 174] on button "2" at bounding box center [333, 176] width 18 height 18
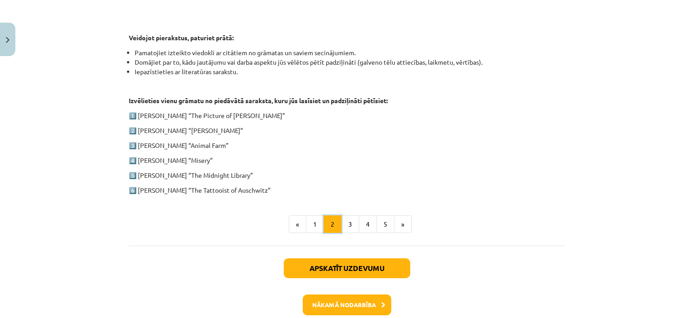
scroll to position [490, 0]
